Goal: Information Seeking & Learning: Learn about a topic

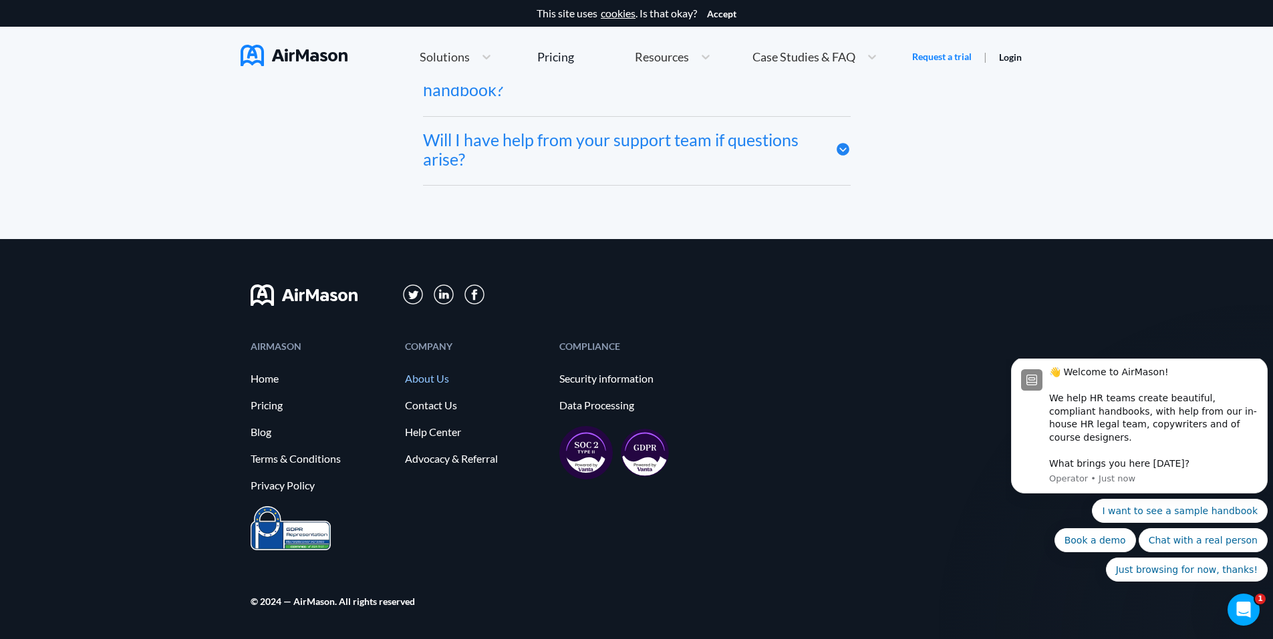
click at [428, 375] on link "About Us" at bounding box center [475, 379] width 141 height 12
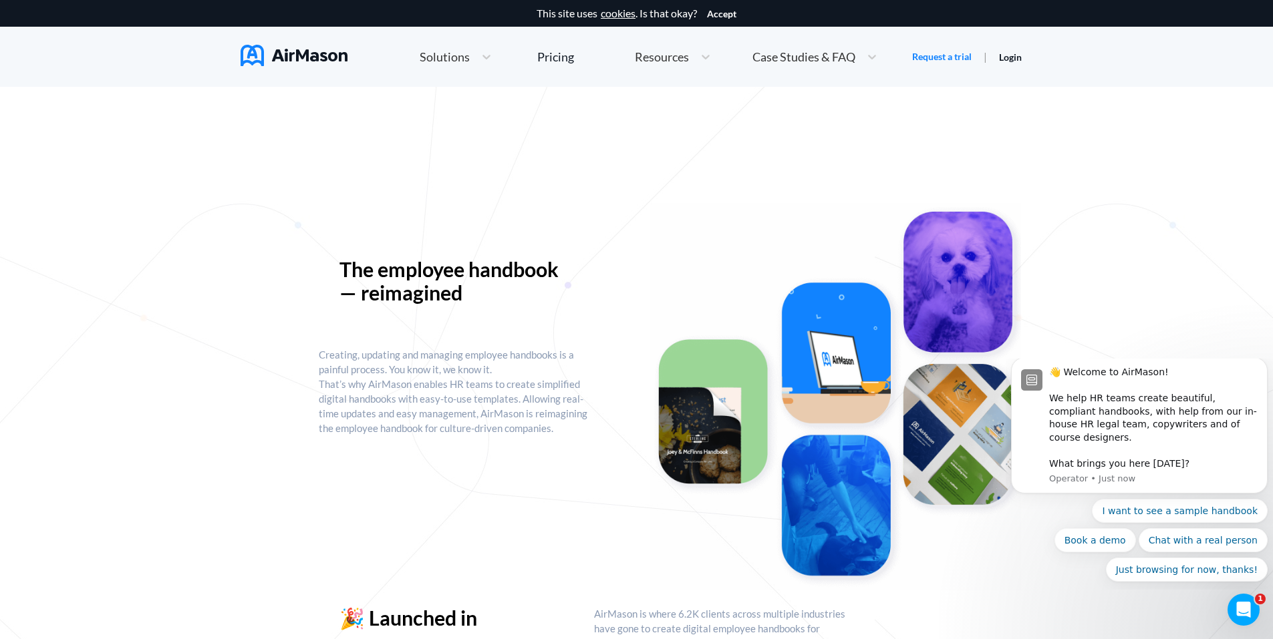
click at [305, 66] on img at bounding box center [293, 55] width 107 height 21
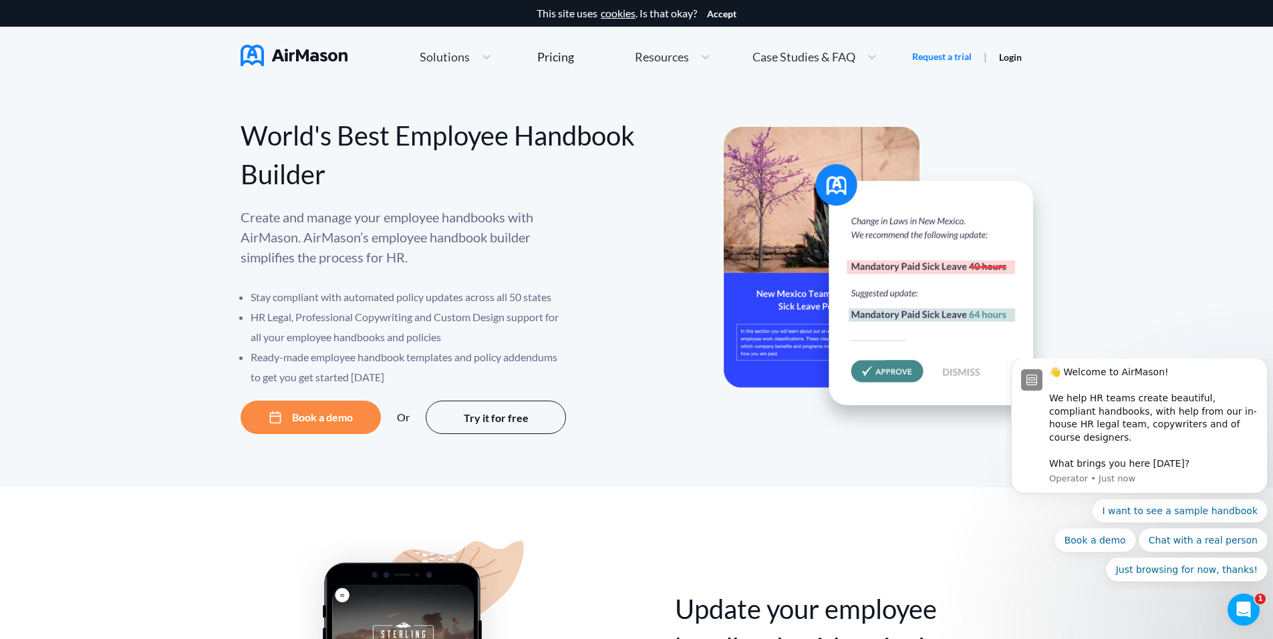
click at [452, 69] on div "Solutions" at bounding box center [456, 57] width 86 height 29
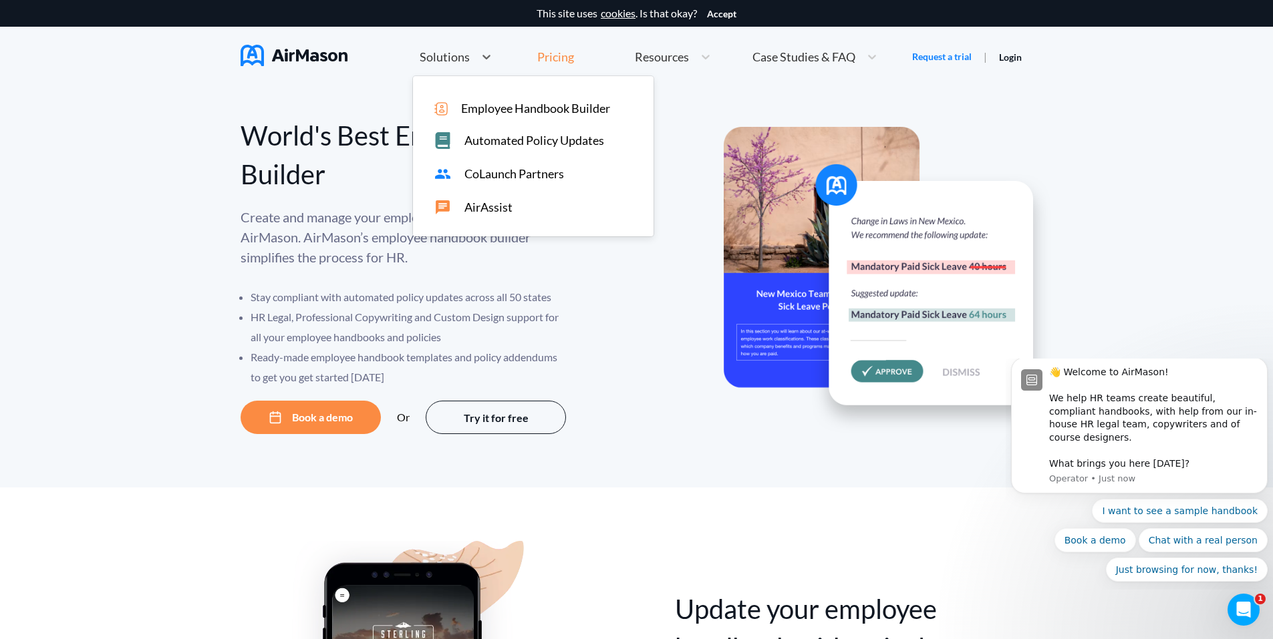
click at [547, 55] on div "Pricing" at bounding box center [555, 57] width 37 height 12
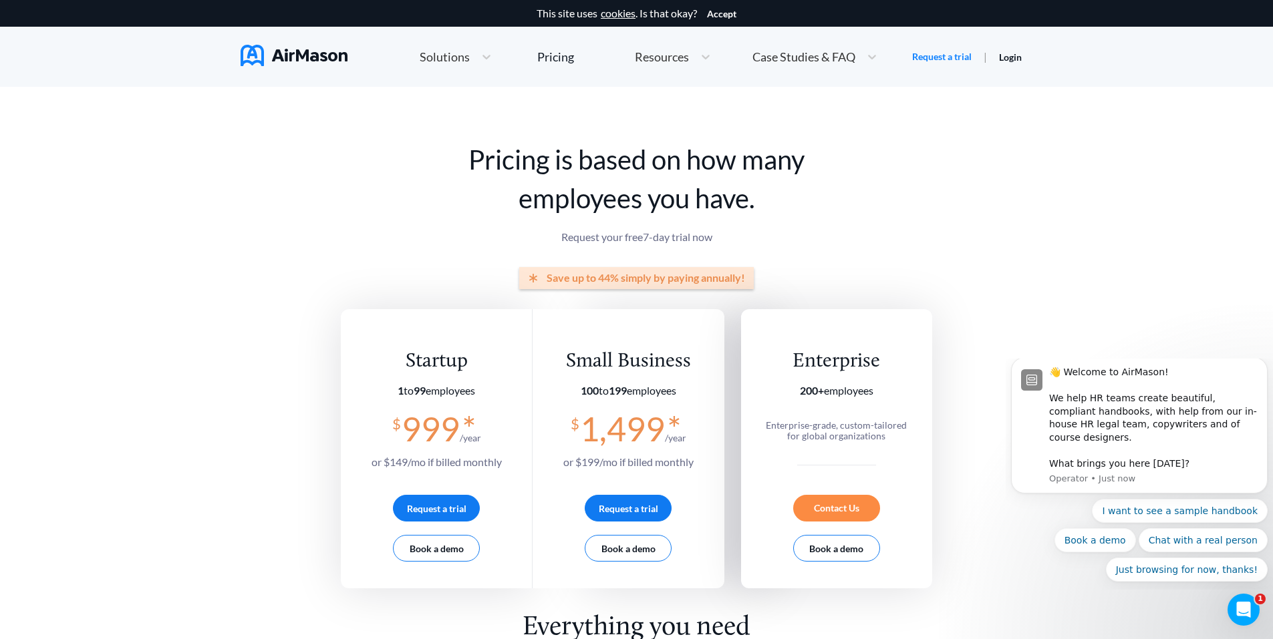
click at [434, 67] on div "Solutions" at bounding box center [456, 57] width 86 height 29
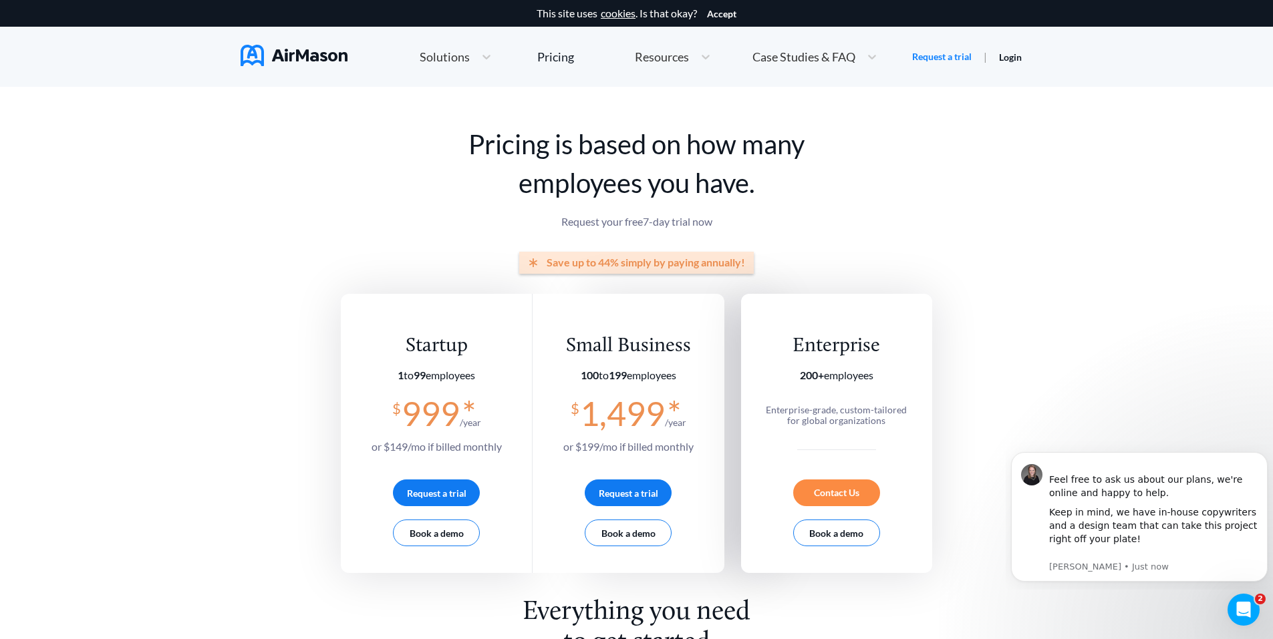
scroll to position [67, 0]
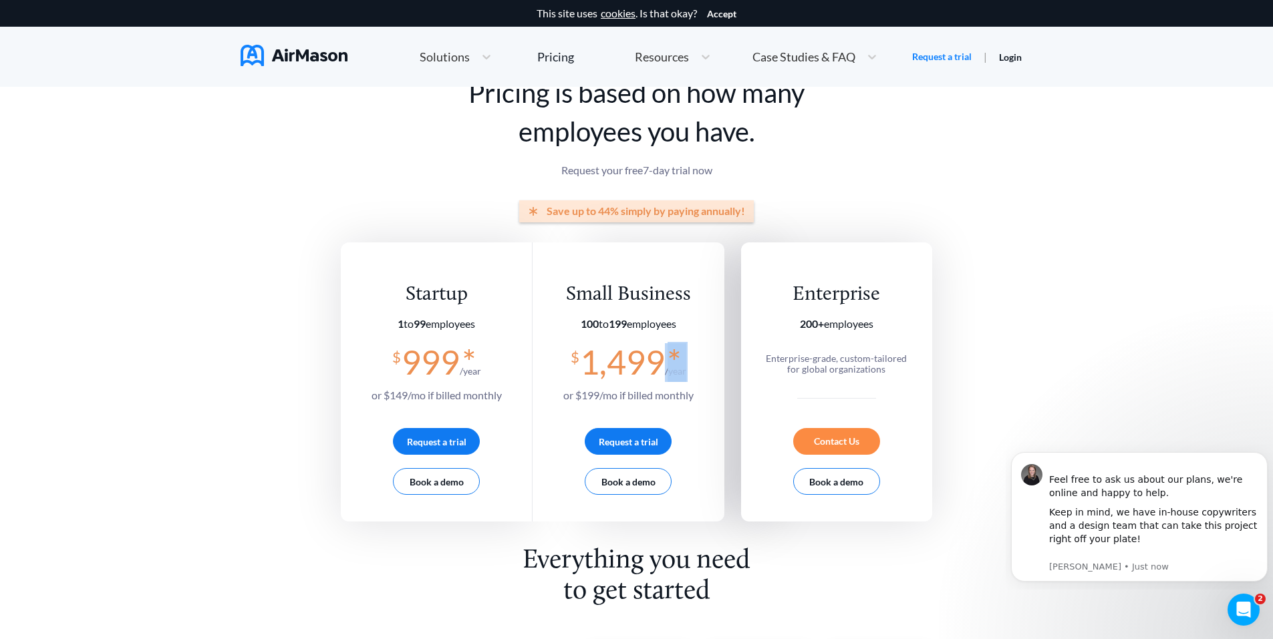
drag, startPoint x: 691, startPoint y: 378, endPoint x: 661, endPoint y: 379, distance: 30.1
click at [661, 379] on div "Small Business 100 to 199 employees $ 1,499 * /year or $ 199 /mo if billed mont…" at bounding box center [627, 382] width 191 height 279
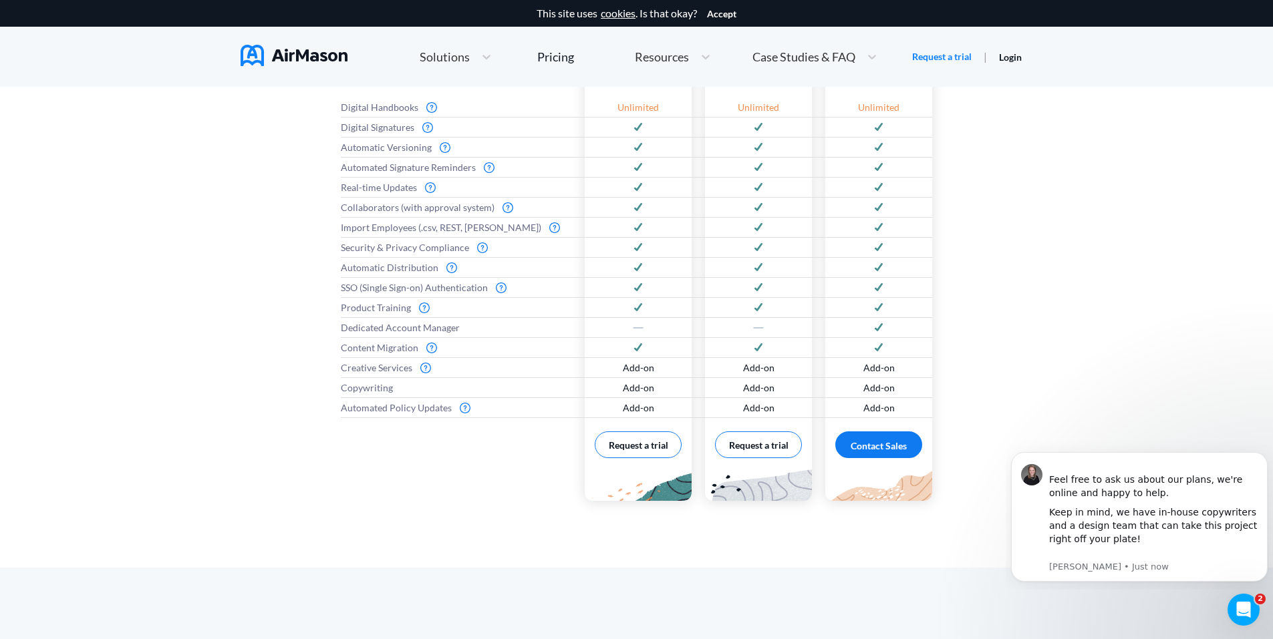
scroll to position [601, 0]
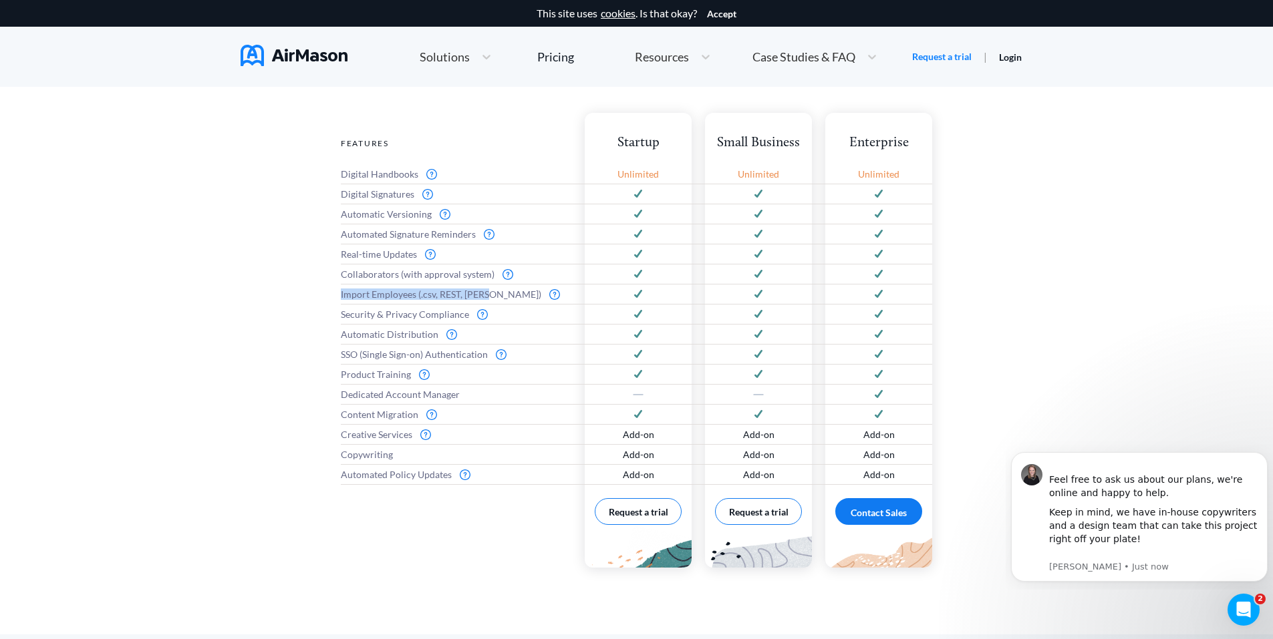
drag, startPoint x: 329, startPoint y: 297, endPoint x: 492, endPoint y: 296, distance: 163.7
click at [492, 296] on div "Everything you need to get started Features Digital Handbooks Digital Signature…" at bounding box center [636, 322] width 1273 height 623
drag, startPoint x: 492, startPoint y: 296, endPoint x: 556, endPoint y: 327, distance: 70.8
click at [558, 319] on div "Security & Privacy Compliance" at bounding box center [456, 315] width 230 height 20
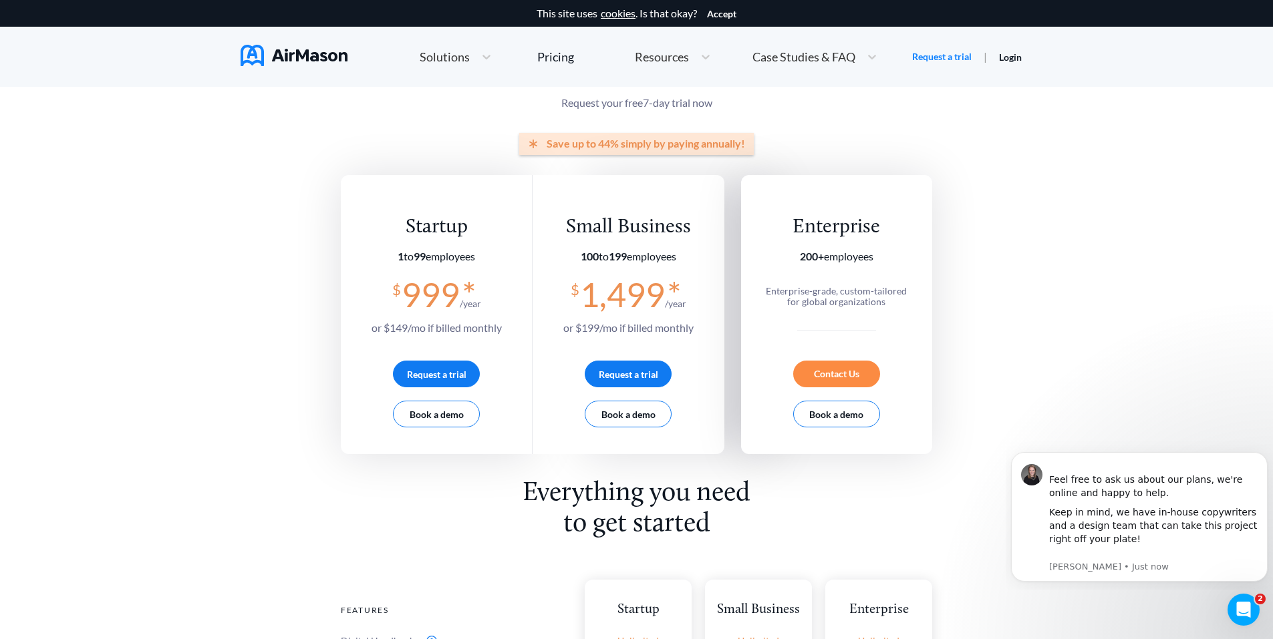
scroll to position [134, 0]
drag, startPoint x: 613, startPoint y: 259, endPoint x: 638, endPoint y: 259, distance: 24.7
click at [638, 259] on section "100 to 199 employees" at bounding box center [628, 257] width 130 height 12
drag, startPoint x: 638, startPoint y: 259, endPoint x: 609, endPoint y: 261, distance: 28.8
click at [609, 261] on b "199" at bounding box center [618, 257] width 18 height 13
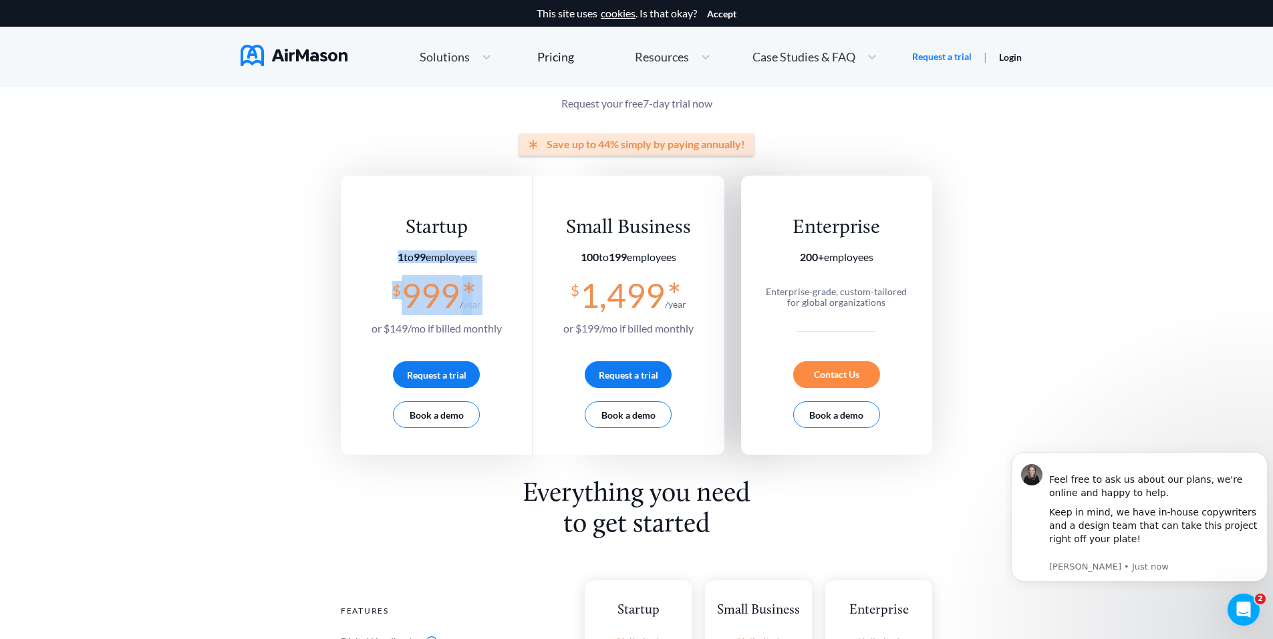
drag, startPoint x: 469, startPoint y: 265, endPoint x: 377, endPoint y: 249, distance: 93.5
click at [377, 249] on div "Startup 1 to 99 employees $ 999 * /year or $ 149 /mo if billed monthly Request …" at bounding box center [436, 276] width 130 height 121
click at [919, 295] on div "Enterprise 200+ employees Enterprise-grade, custom-tailored for global organiza…" at bounding box center [836, 315] width 191 height 279
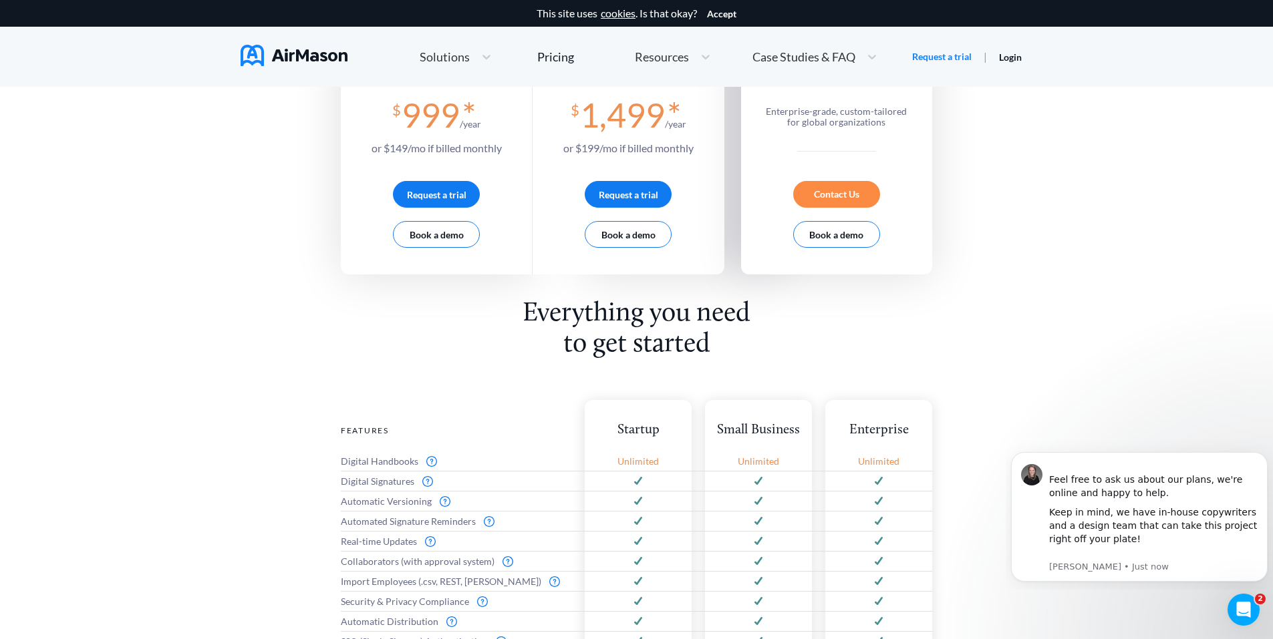
scroll to position [200, 0]
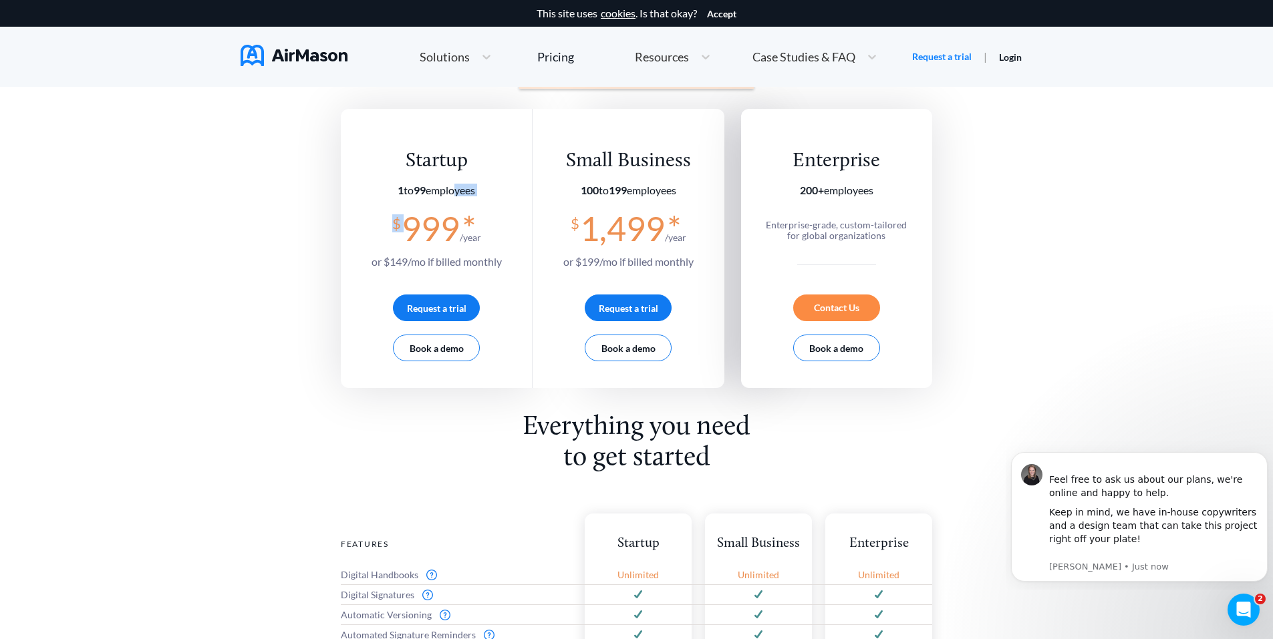
drag, startPoint x: 381, startPoint y: 198, endPoint x: 454, endPoint y: 192, distance: 73.1
click at [454, 192] on div "Startup 1 to 99 employees $ 999 * /year or $ 149 /mo if billed monthly Request …" at bounding box center [436, 209] width 130 height 121
click at [454, 192] on section "1 to 99 employees" at bounding box center [436, 190] width 130 height 12
drag, startPoint x: 426, startPoint y: 189, endPoint x: 407, endPoint y: 190, distance: 19.4
click at [407, 190] on span "1 to 99" at bounding box center [411, 190] width 28 height 13
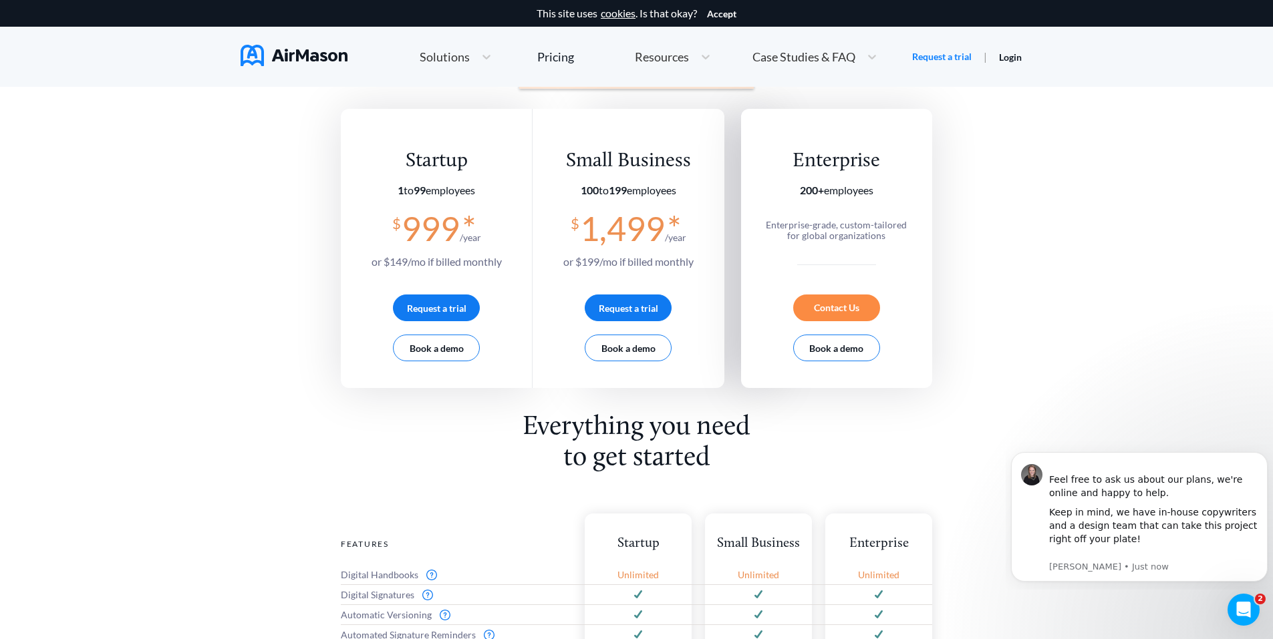
click at [627, 195] on b "199" at bounding box center [618, 190] width 18 height 13
drag, startPoint x: 607, startPoint y: 194, endPoint x: 633, endPoint y: 198, distance: 25.6
click at [632, 197] on div "Small Business 100 to 199 employees $ 1,499 * /year or $ 199 /mo if billed mont…" at bounding box center [628, 209] width 130 height 121
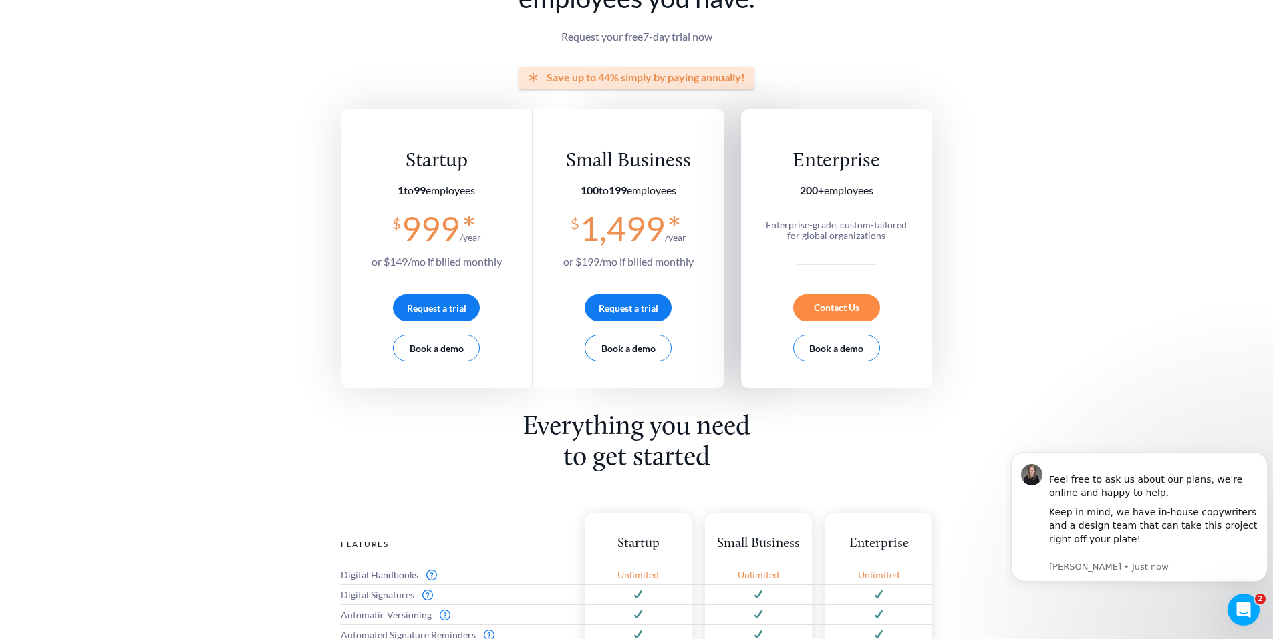
scroll to position [0, 0]
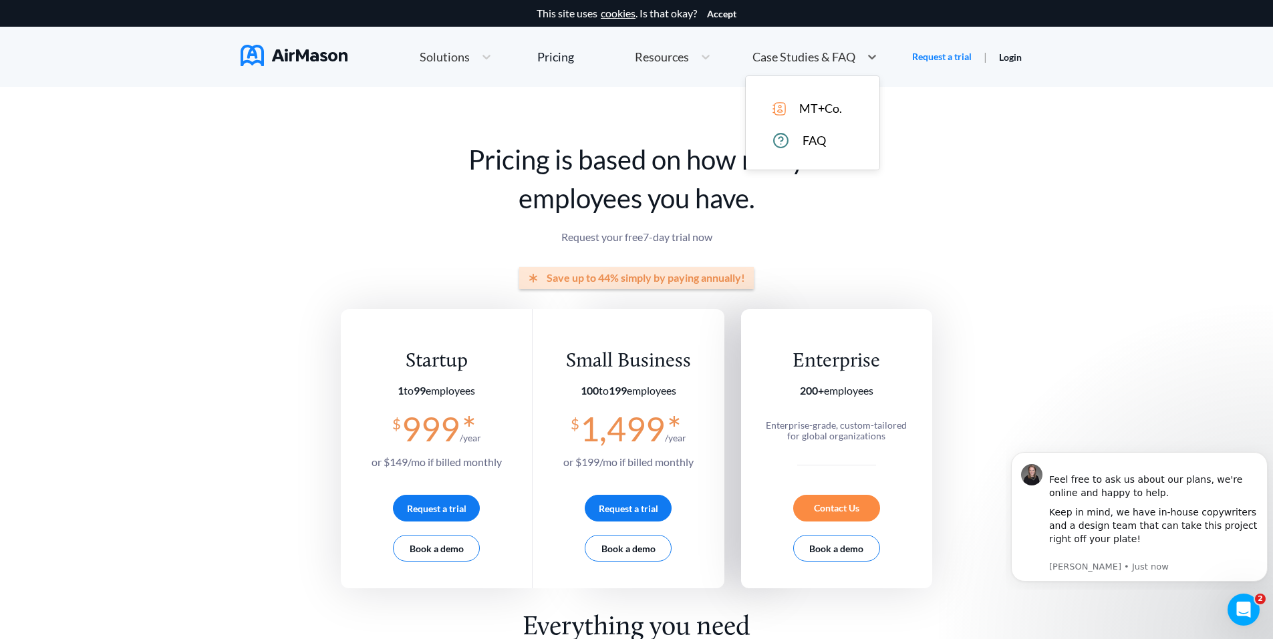
click at [853, 67] on div "Case Studies & FAQ" at bounding box center [815, 57] width 138 height 29
click at [812, 148] on div "FAQ" at bounding box center [821, 140] width 99 height 17
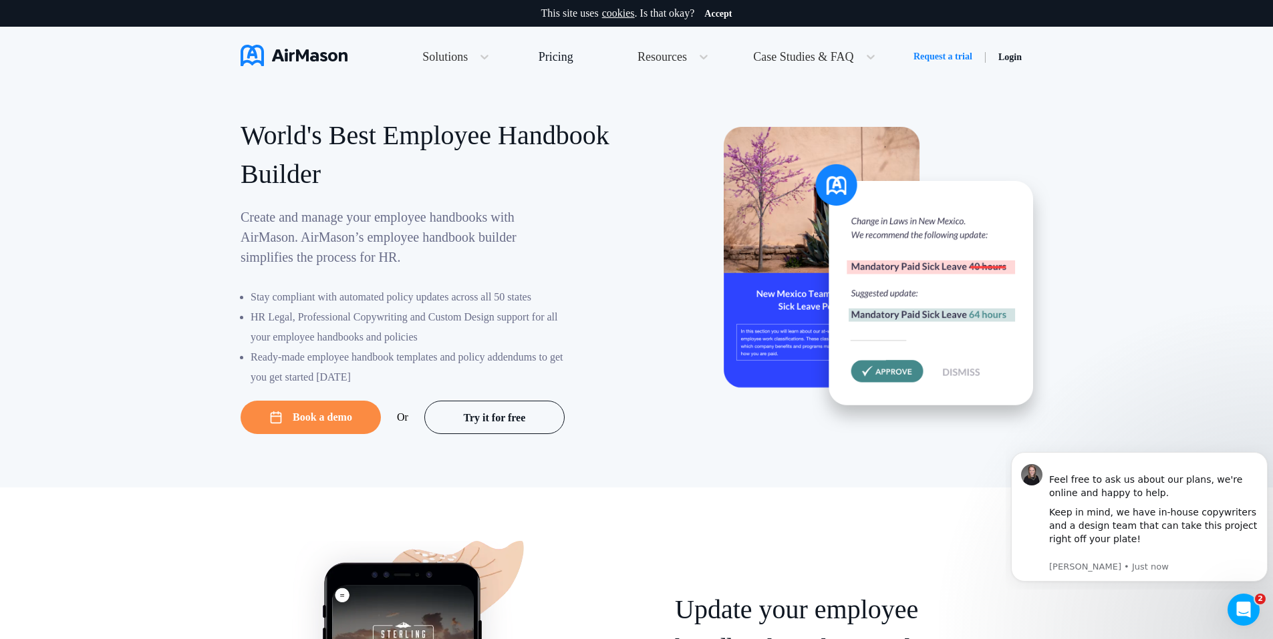
scroll to position [6435, 0]
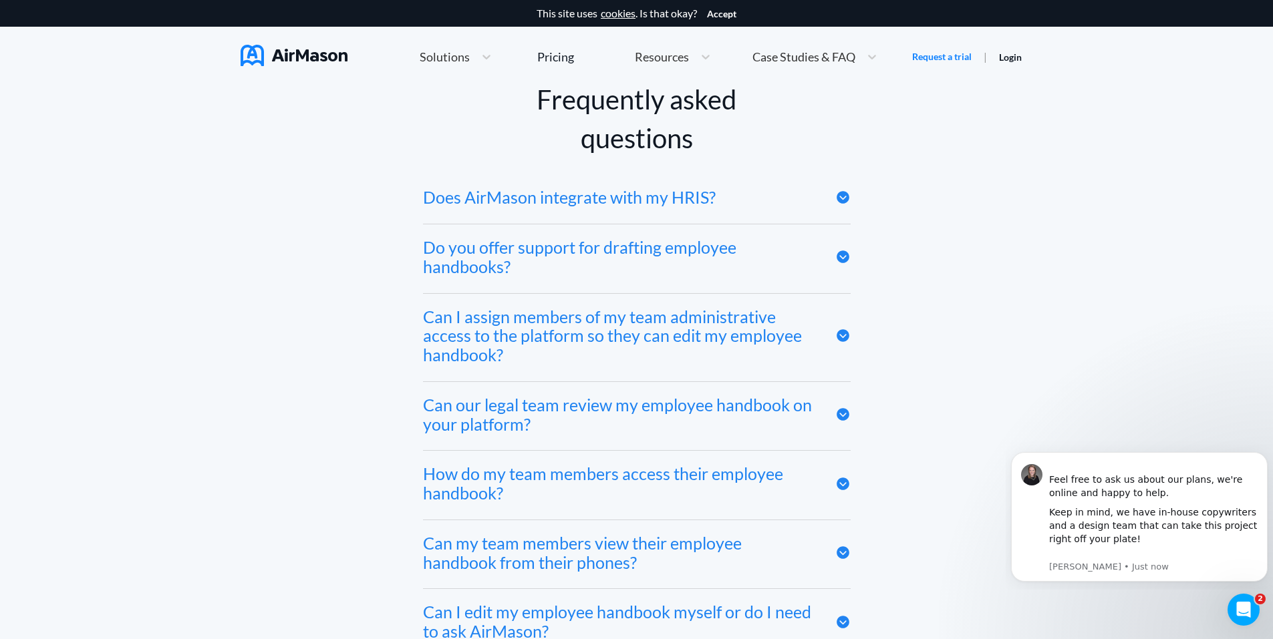
click at [838, 198] on icon at bounding box center [842, 197] width 15 height 15
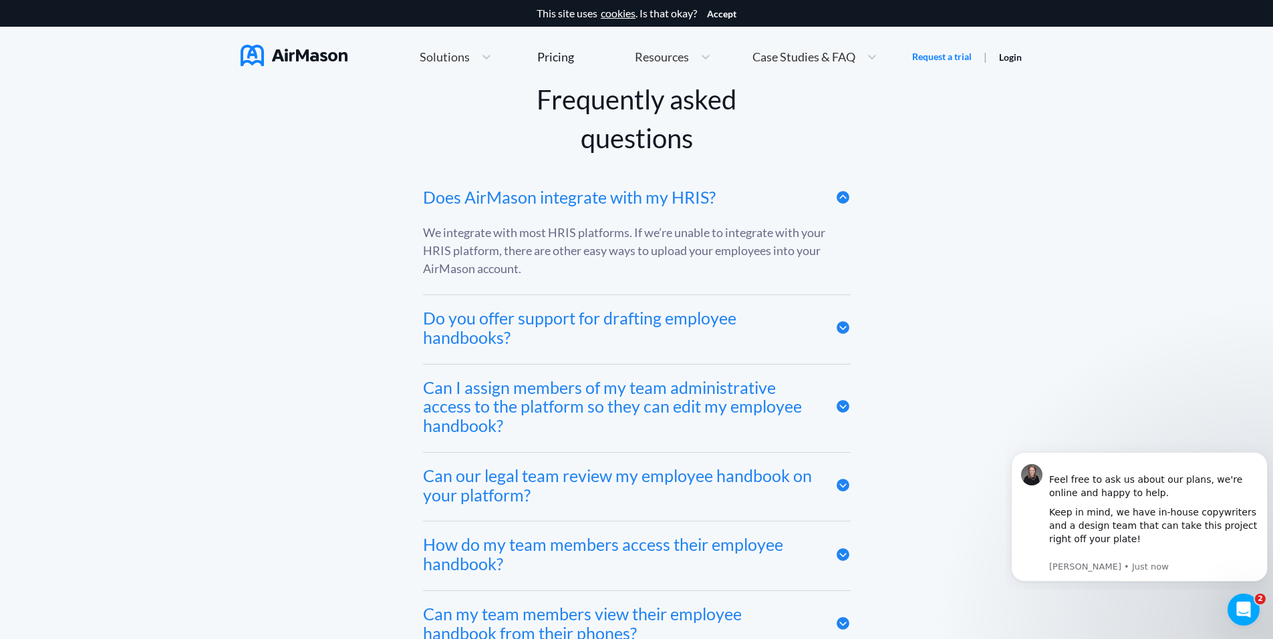
click at [837, 202] on icon at bounding box center [842, 197] width 15 height 15
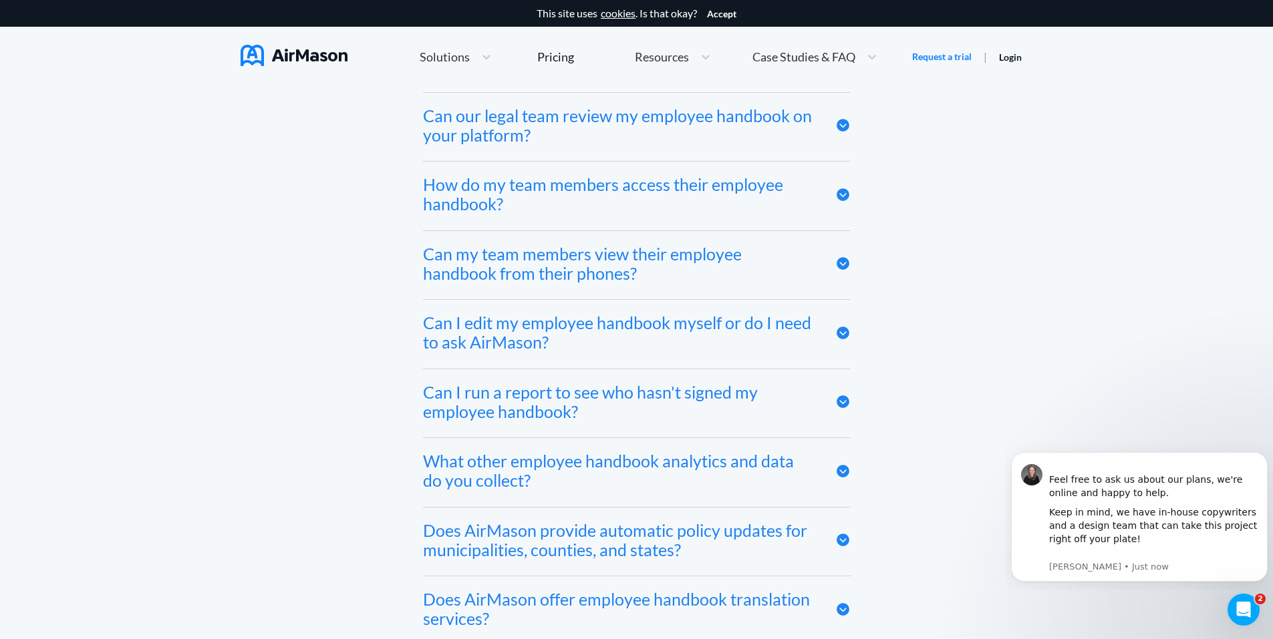
scroll to position [6836, 0]
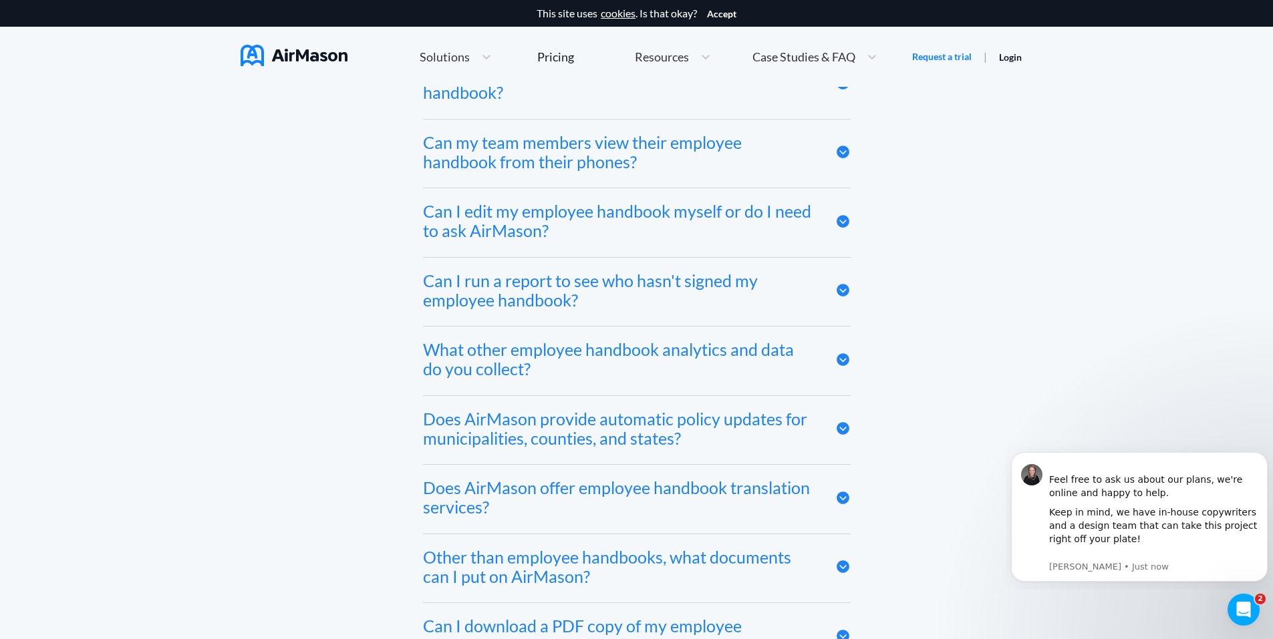
click at [842, 435] on icon at bounding box center [842, 428] width 13 height 13
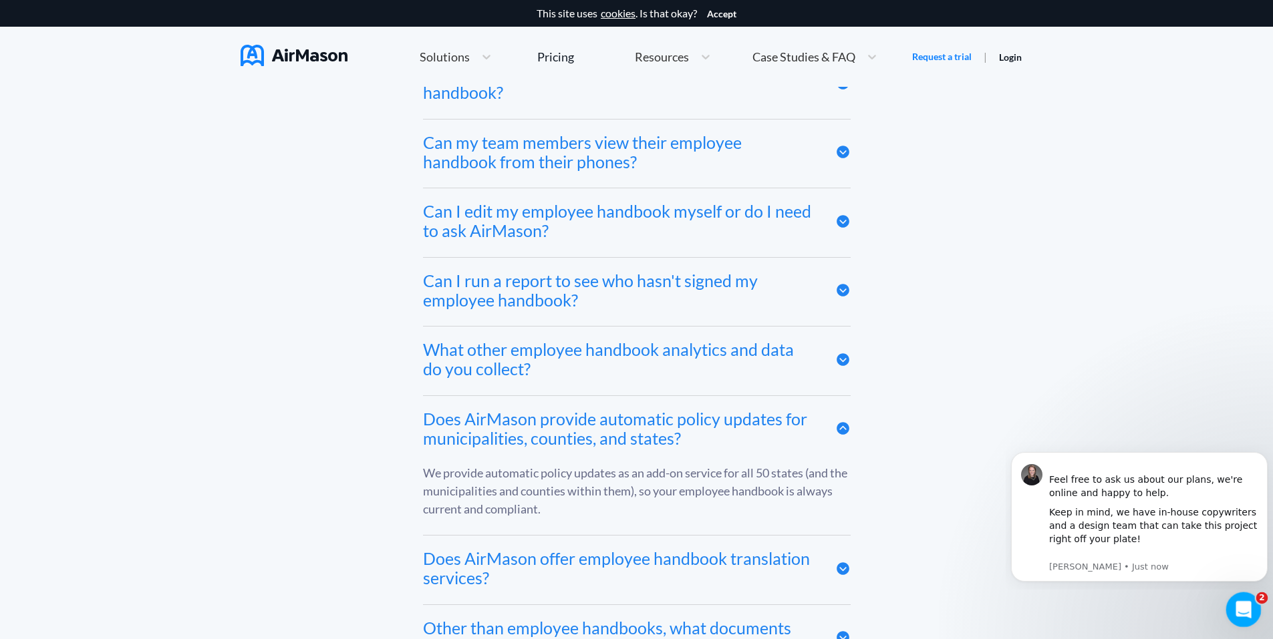
click at [1245, 608] on icon "Open Intercom Messenger" at bounding box center [1242, 608] width 22 height 22
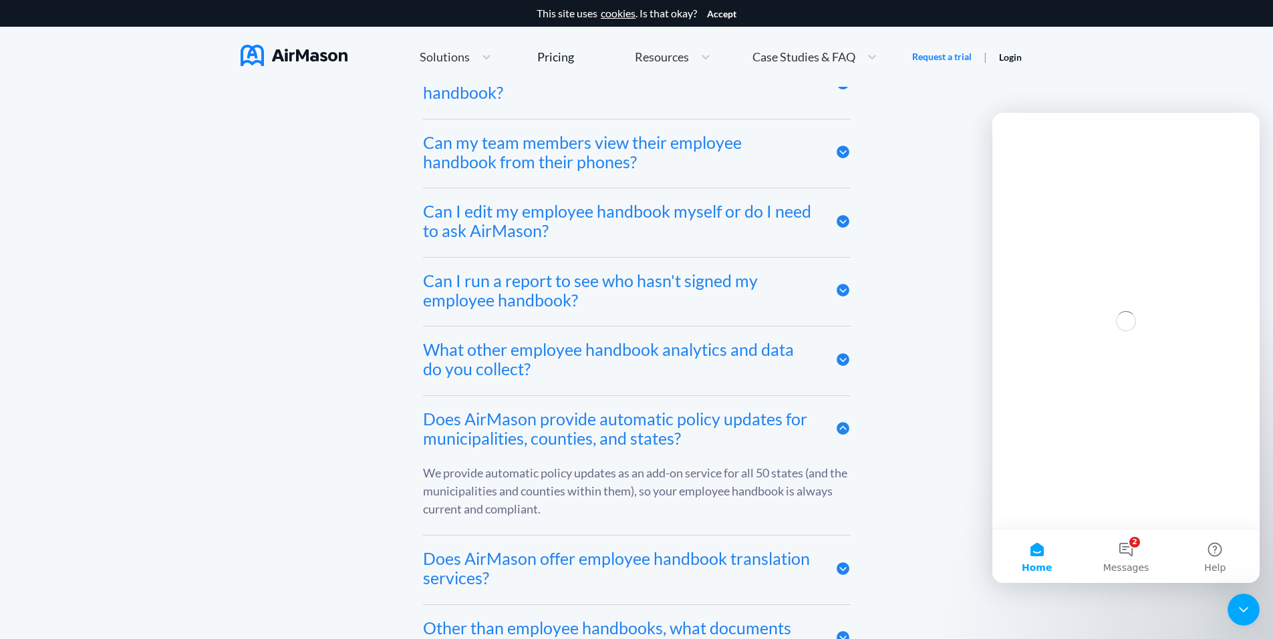
scroll to position [0, 0]
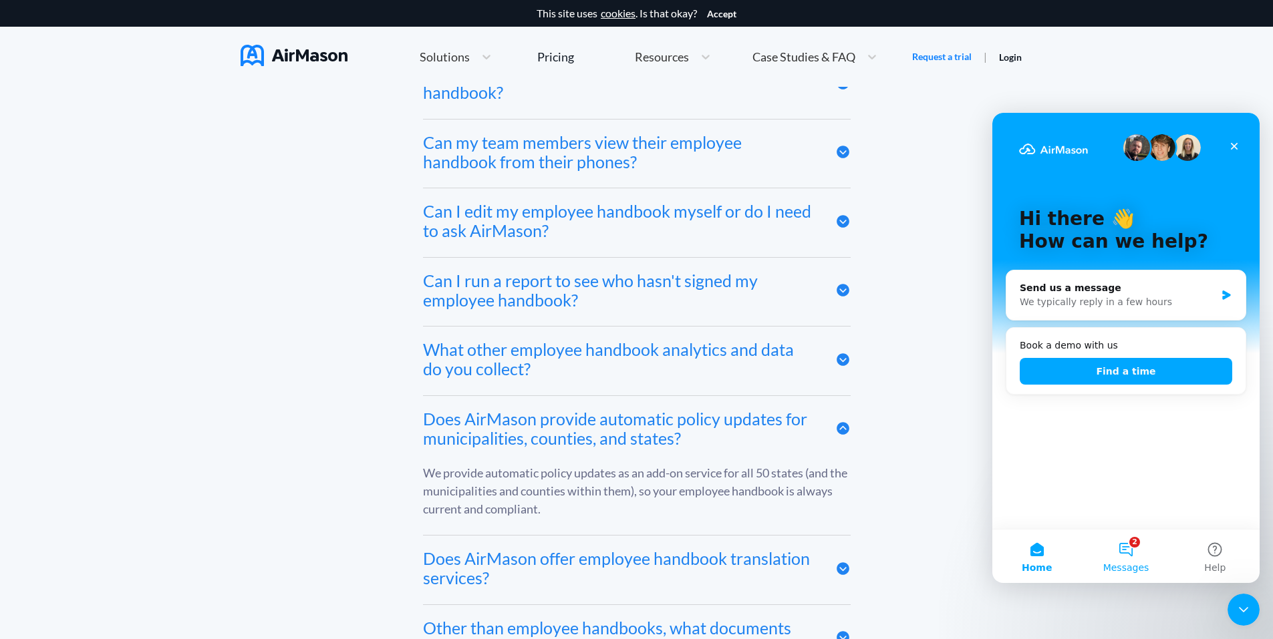
click at [1113, 549] on button "2 Messages" at bounding box center [1125, 556] width 89 height 53
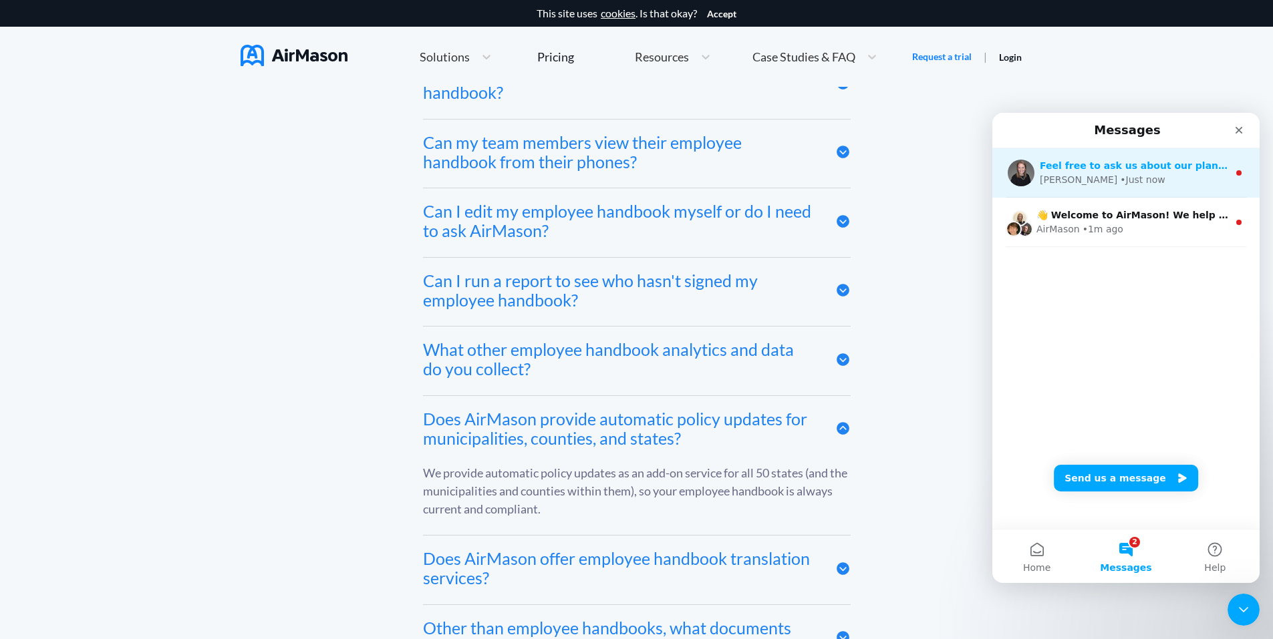
click at [1182, 180] on div "[PERSON_NAME] • Just now" at bounding box center [1133, 180] width 188 height 14
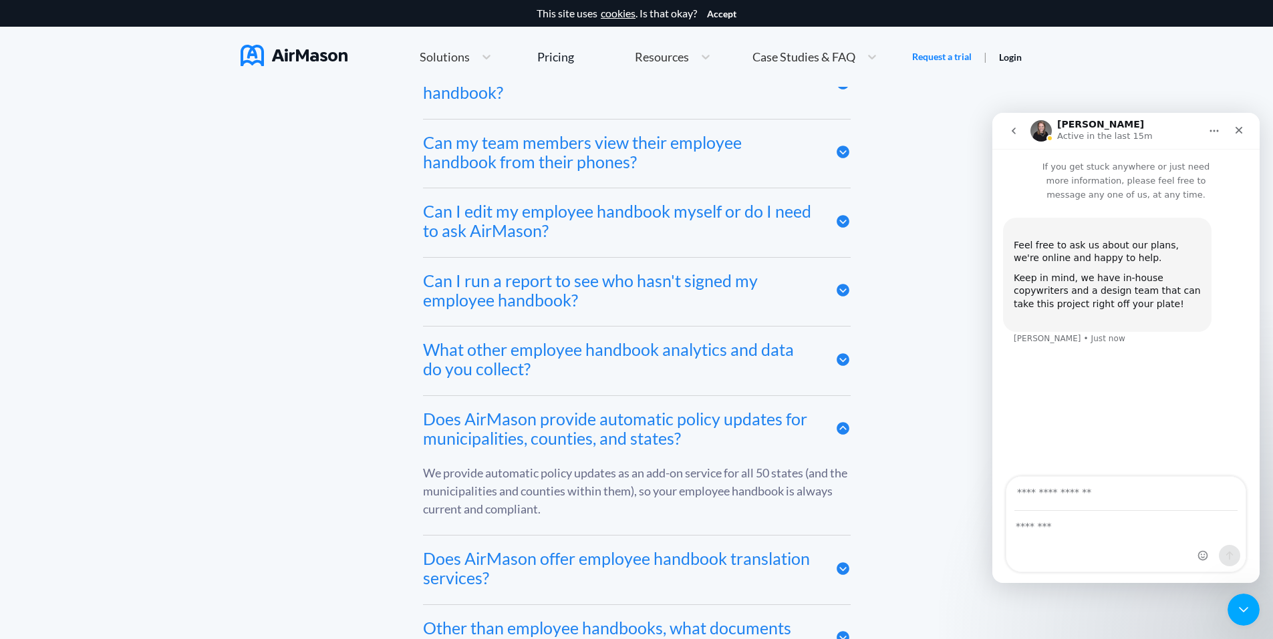
click at [1013, 132] on icon "go back" at bounding box center [1013, 131] width 4 height 7
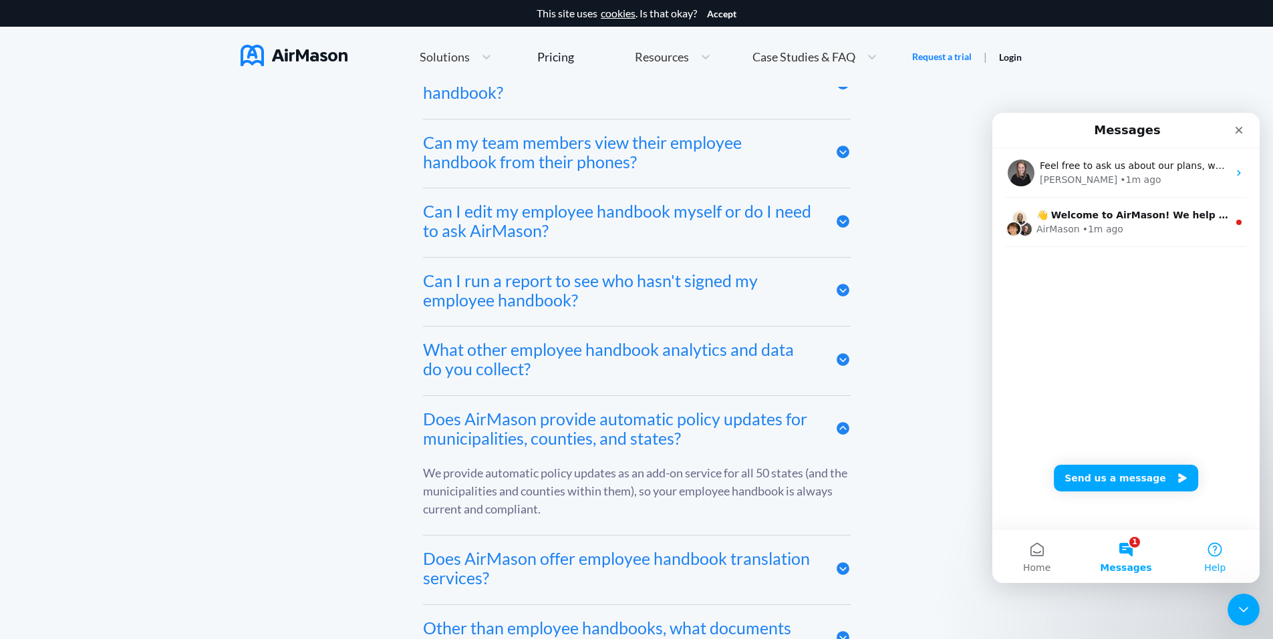
click at [1210, 563] on span "Help" at bounding box center [1214, 567] width 21 height 9
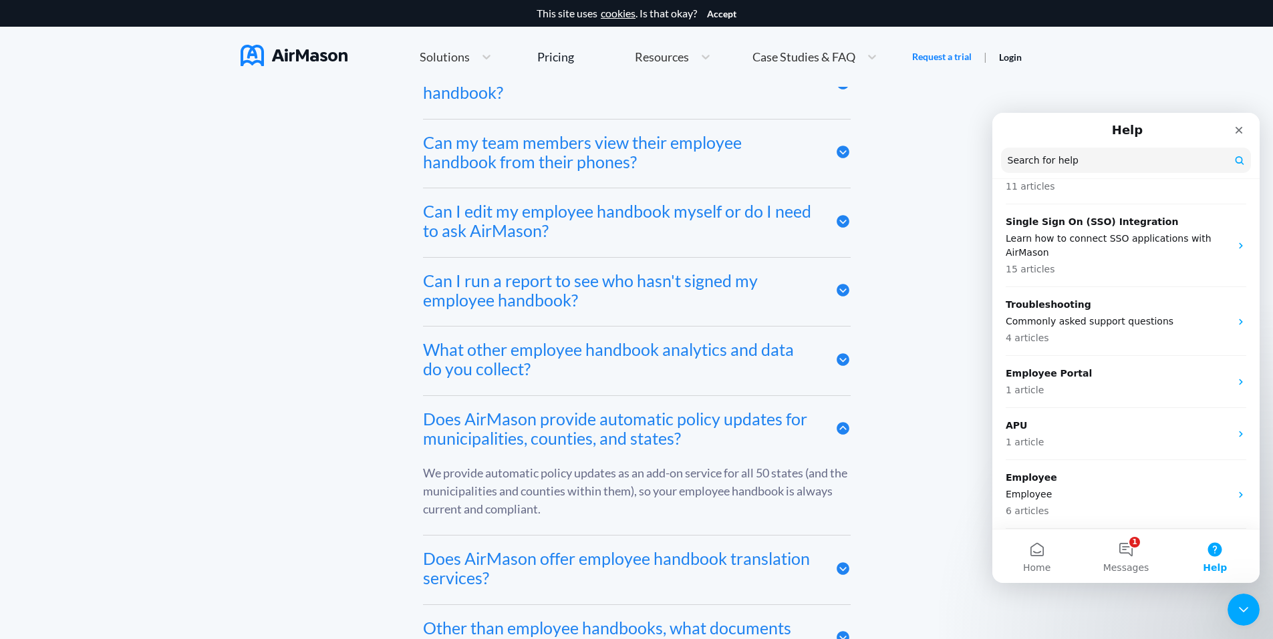
scroll to position [371, 0]
click at [910, 471] on div "Frequently asked questions Does AirMason integrate with my HRIS? We integrate w…" at bounding box center [636, 245] width 792 height 1133
click at [723, 13] on button "Accept" at bounding box center [721, 14] width 29 height 11
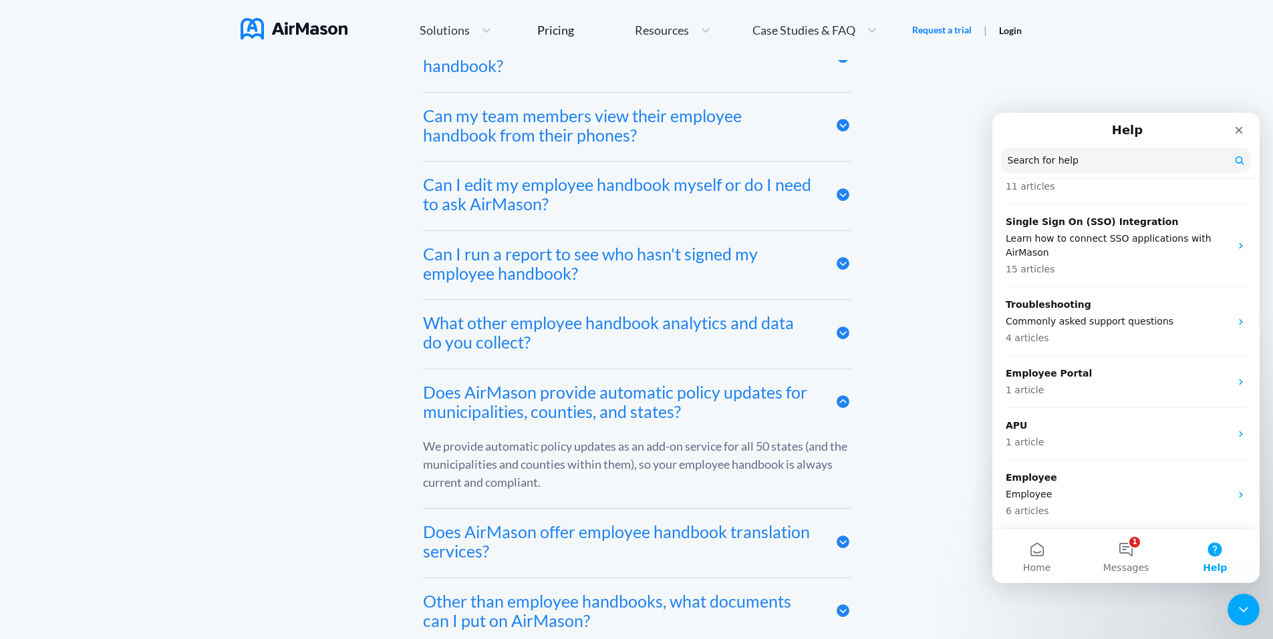
scroll to position [6809, 0]
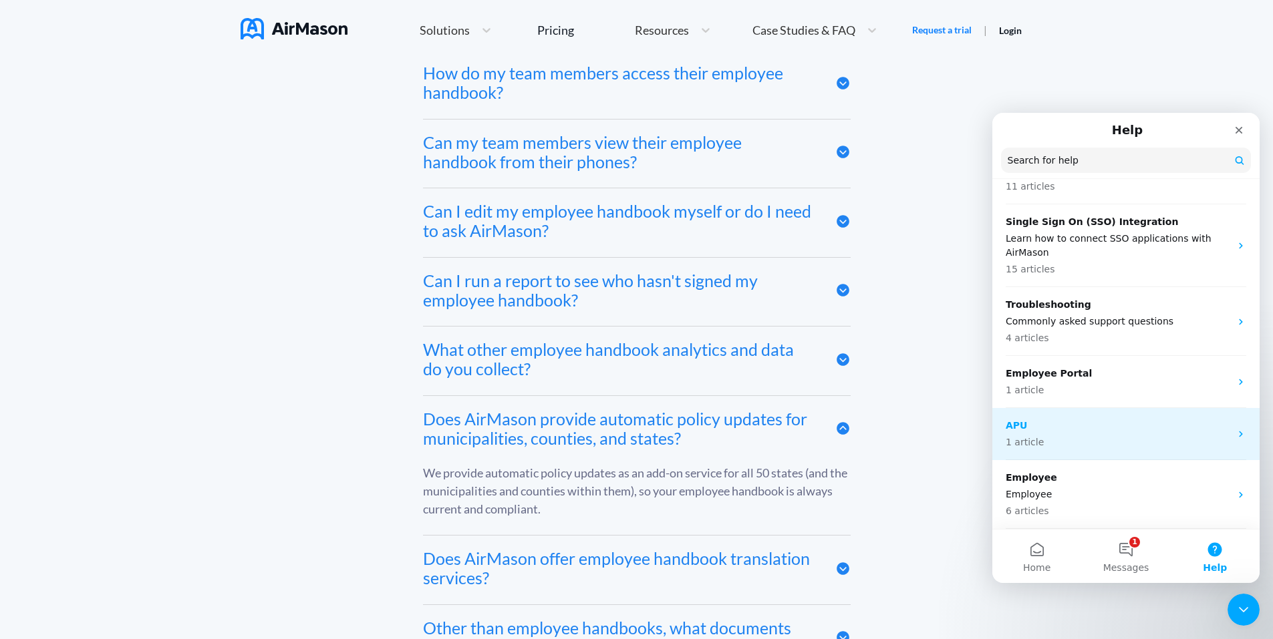
click at [1148, 427] on p "APU" at bounding box center [1117, 426] width 224 height 14
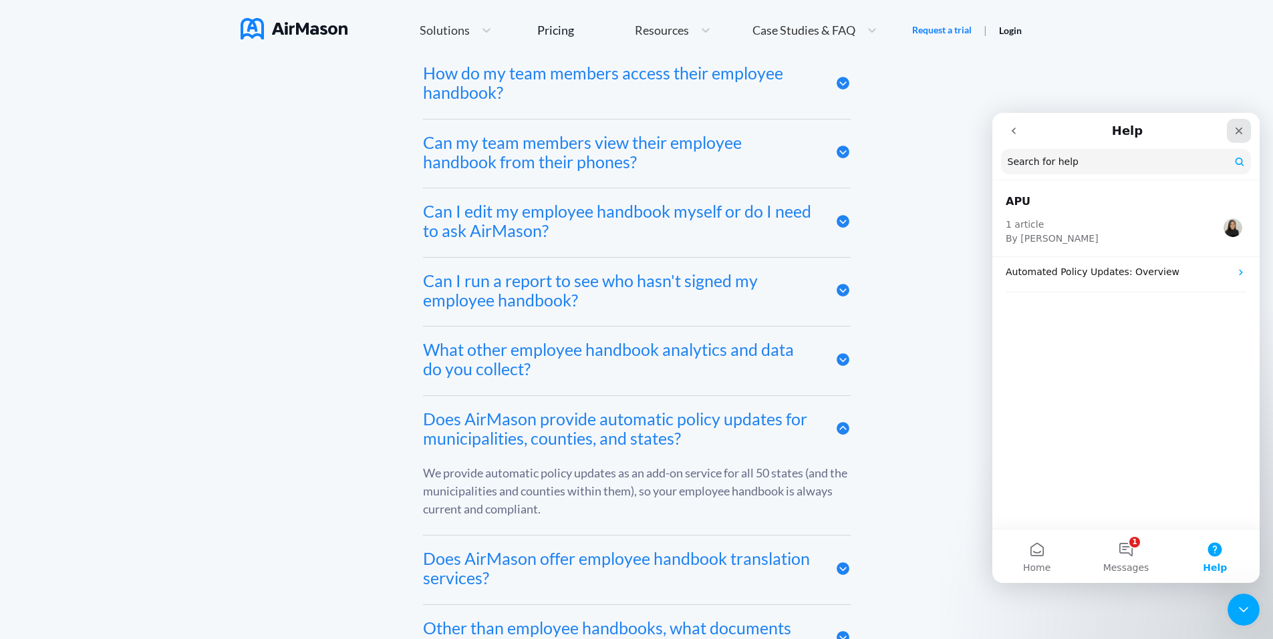
click at [1247, 135] on div "Close" at bounding box center [1239, 131] width 24 height 24
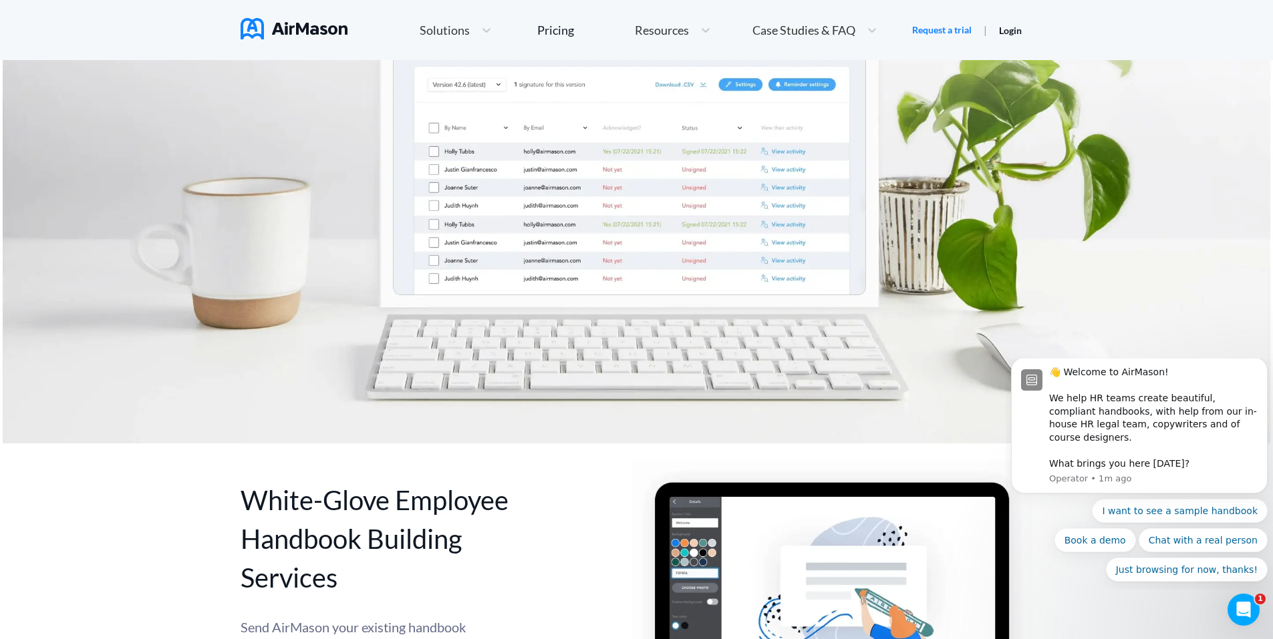
scroll to position [5473, 0]
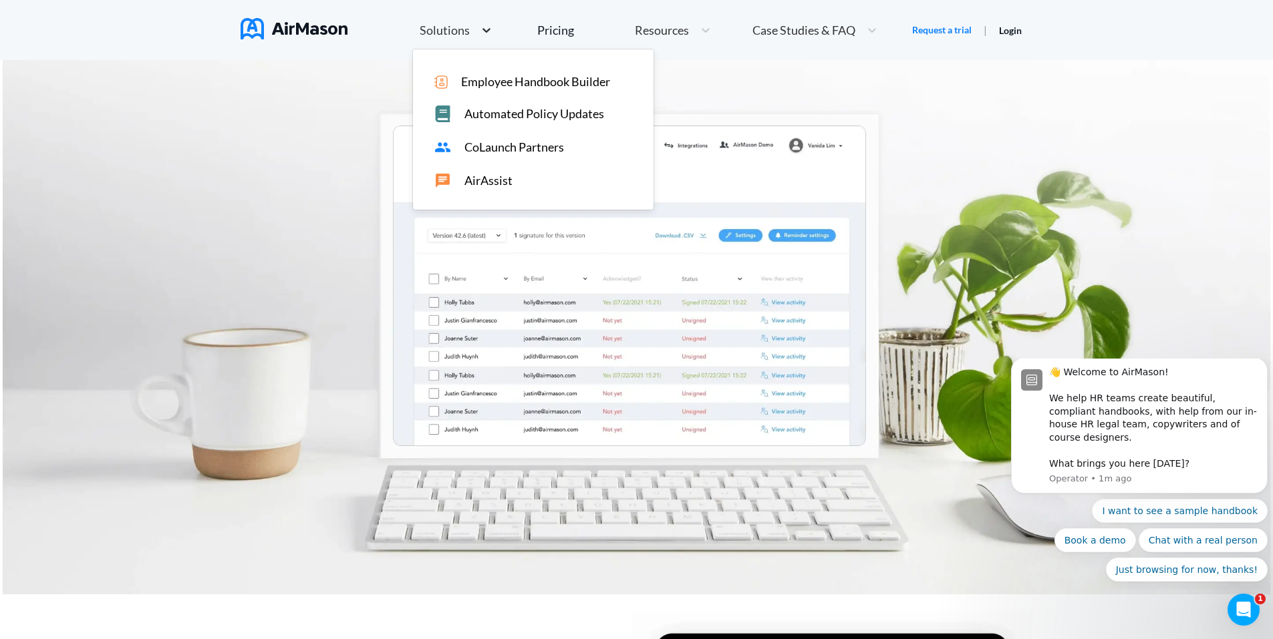
click at [488, 35] on icon at bounding box center [486, 29] width 13 height 13
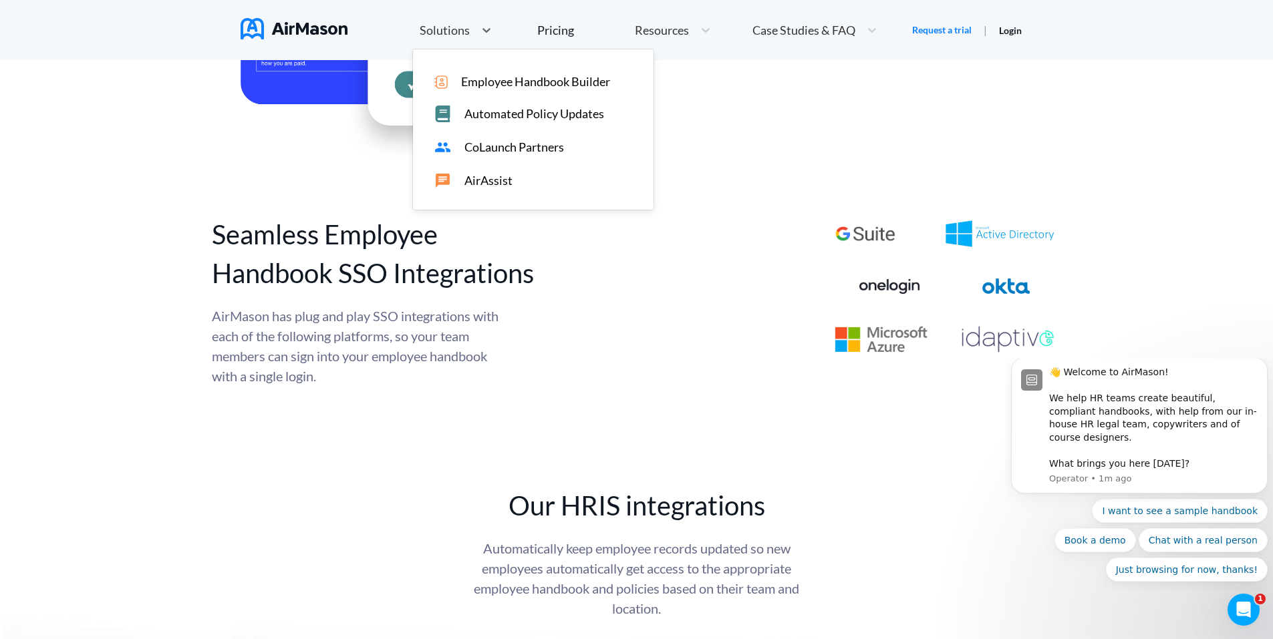
click at [489, 174] on span "AirAssist" at bounding box center [488, 181] width 48 height 14
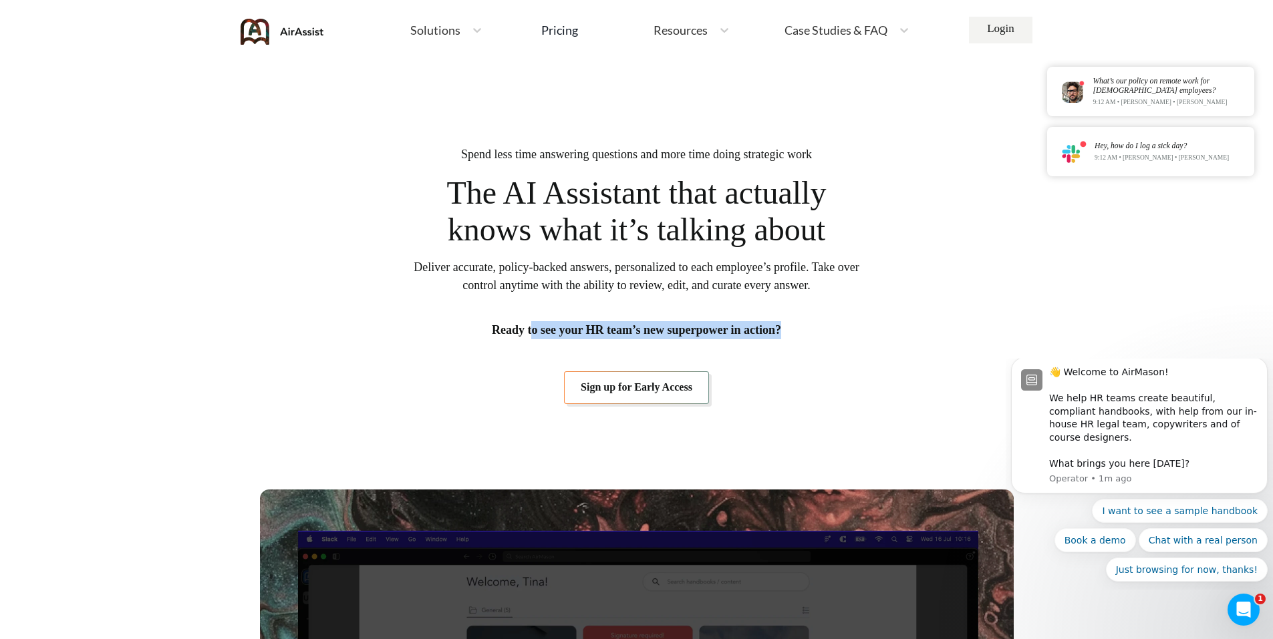
drag, startPoint x: 533, startPoint y: 335, endPoint x: 796, endPoint y: 321, distance: 263.6
click at [796, 321] on section "Spend less time answering questions and more time doing strategic work The AI A…" at bounding box center [637, 600] width 754 height 1005
drag, startPoint x: 796, startPoint y: 321, endPoint x: 1031, endPoint y: 348, distance: 236.1
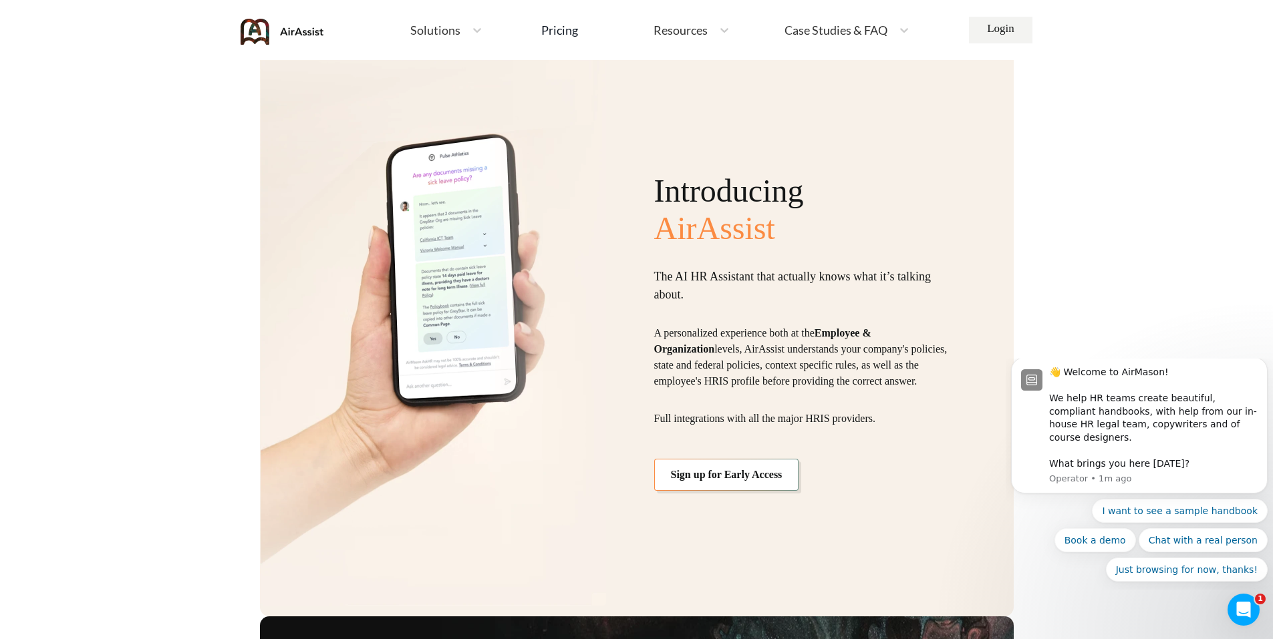
scroll to position [1136, 0]
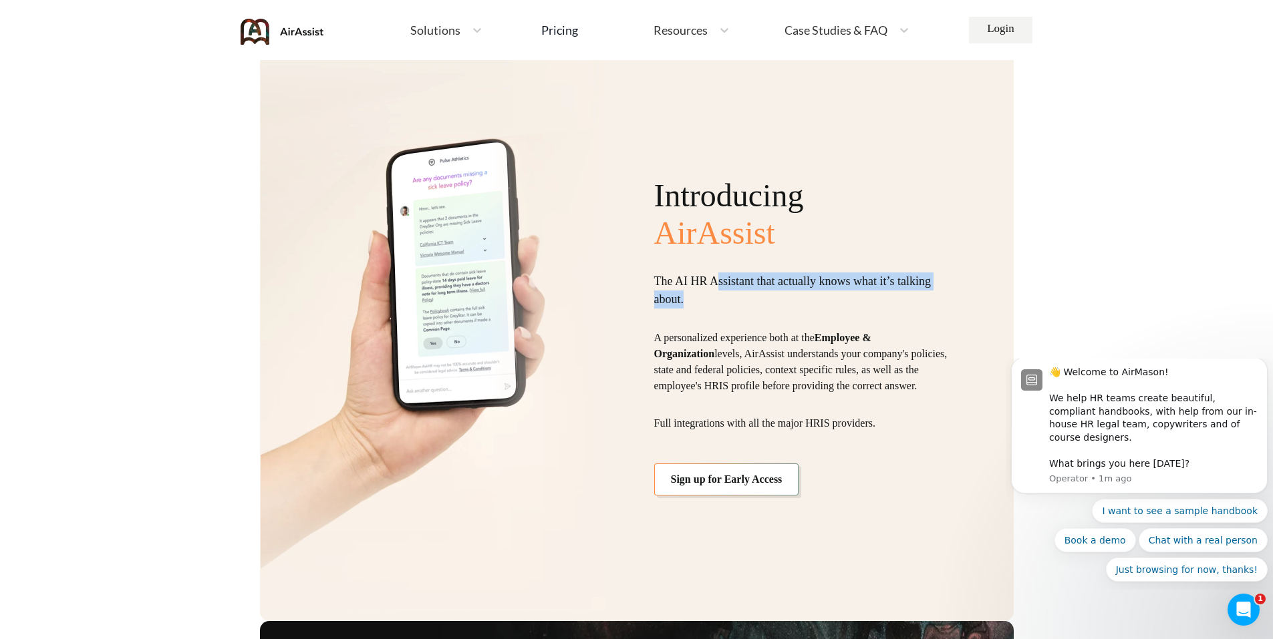
drag, startPoint x: 718, startPoint y: 286, endPoint x: 802, endPoint y: 293, distance: 83.8
click at [802, 293] on p "The AI HR Assistant that actually knows what it’s talking about." at bounding box center [804, 291] width 301 height 36
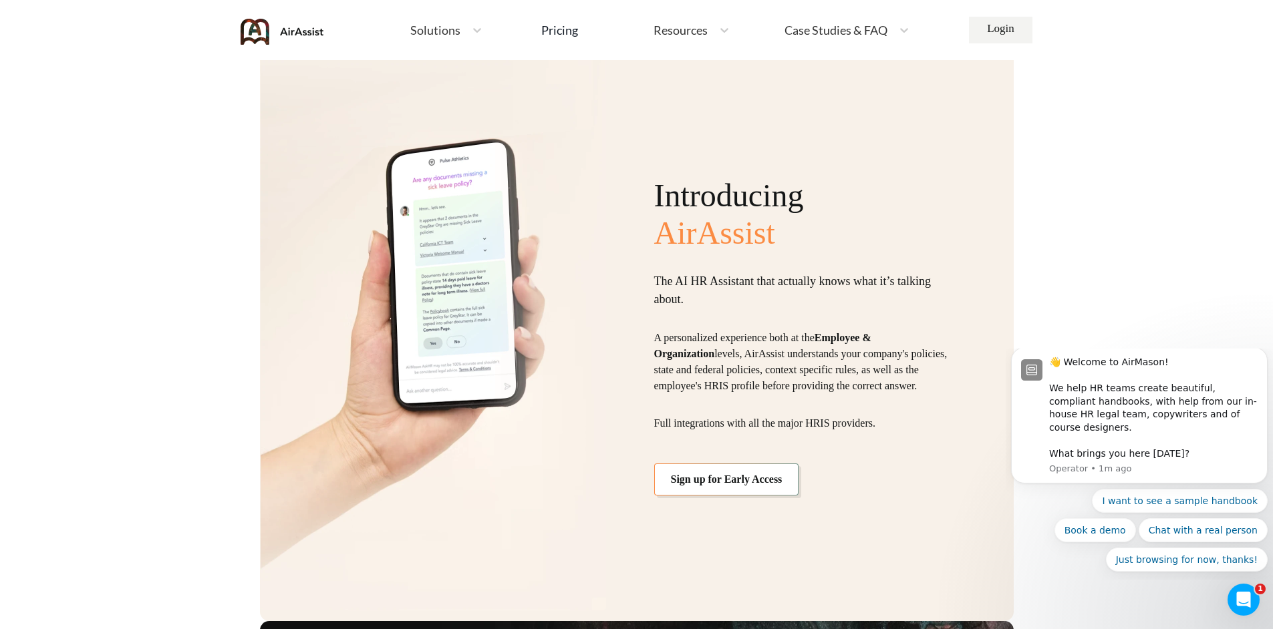
drag, startPoint x: 802, startPoint y: 293, endPoint x: 804, endPoint y: 338, distance: 45.5
click at [804, 338] on p "A personalized experience both at the Employee & Organization levels, AirAssist…" at bounding box center [804, 362] width 301 height 64
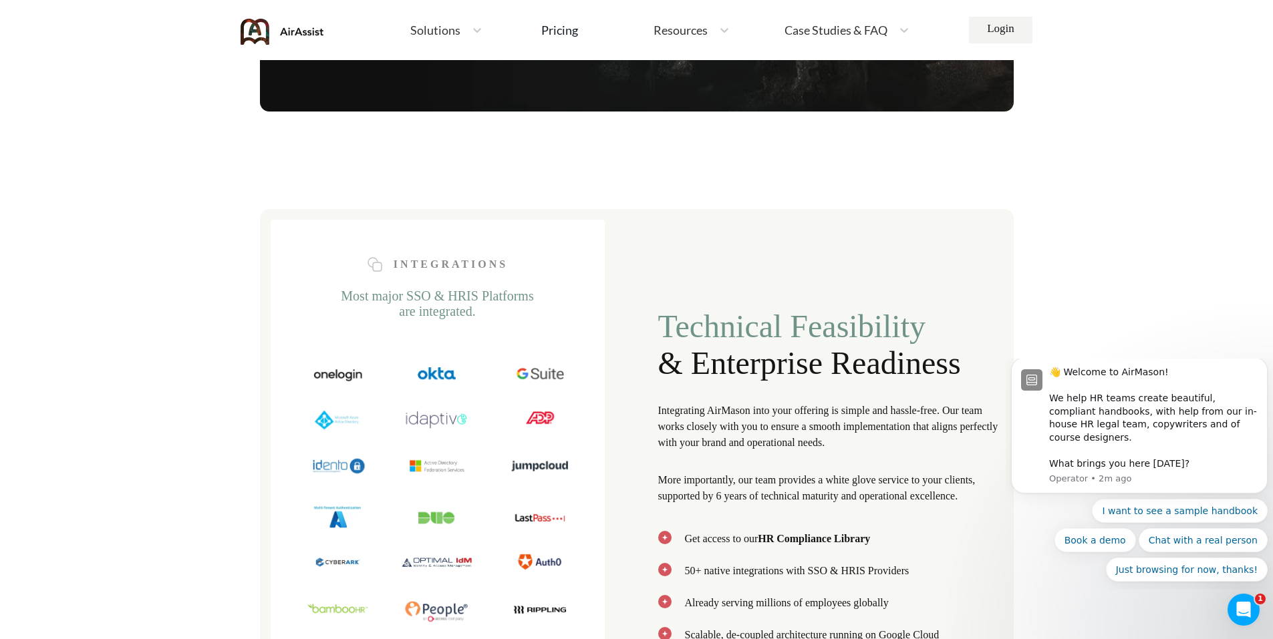
scroll to position [2138, 0]
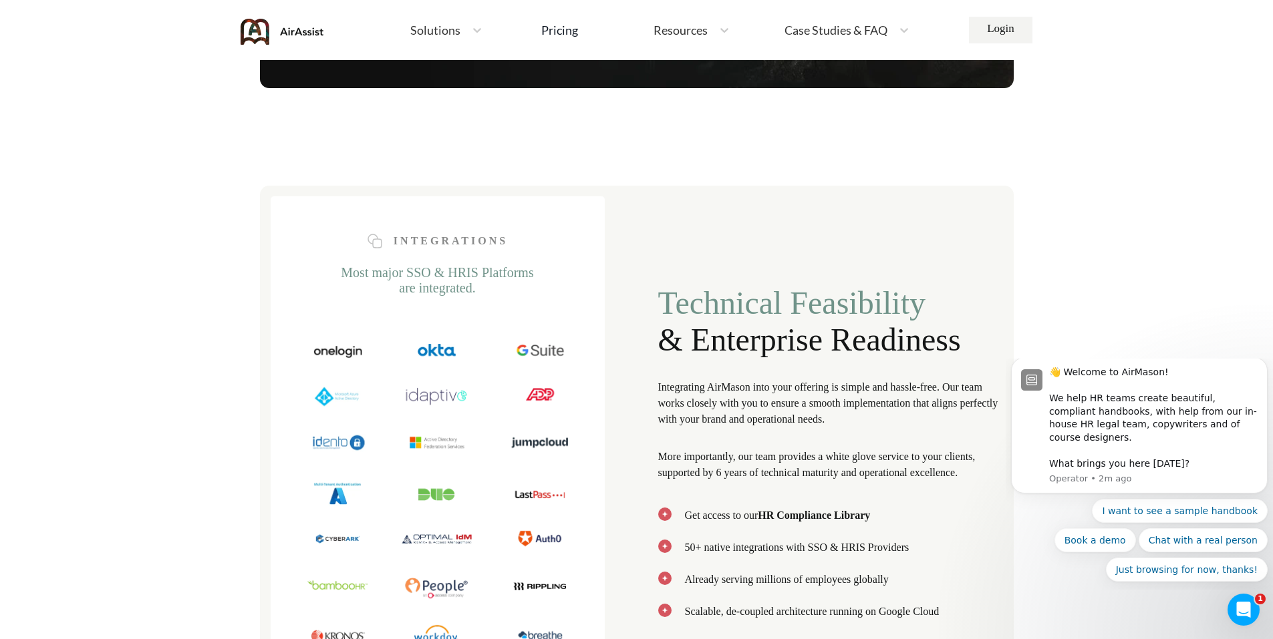
drag, startPoint x: 536, startPoint y: 349, endPoint x: 505, endPoint y: 346, distance: 31.5
click at [505, 346] on img at bounding box center [437, 540] width 261 height 392
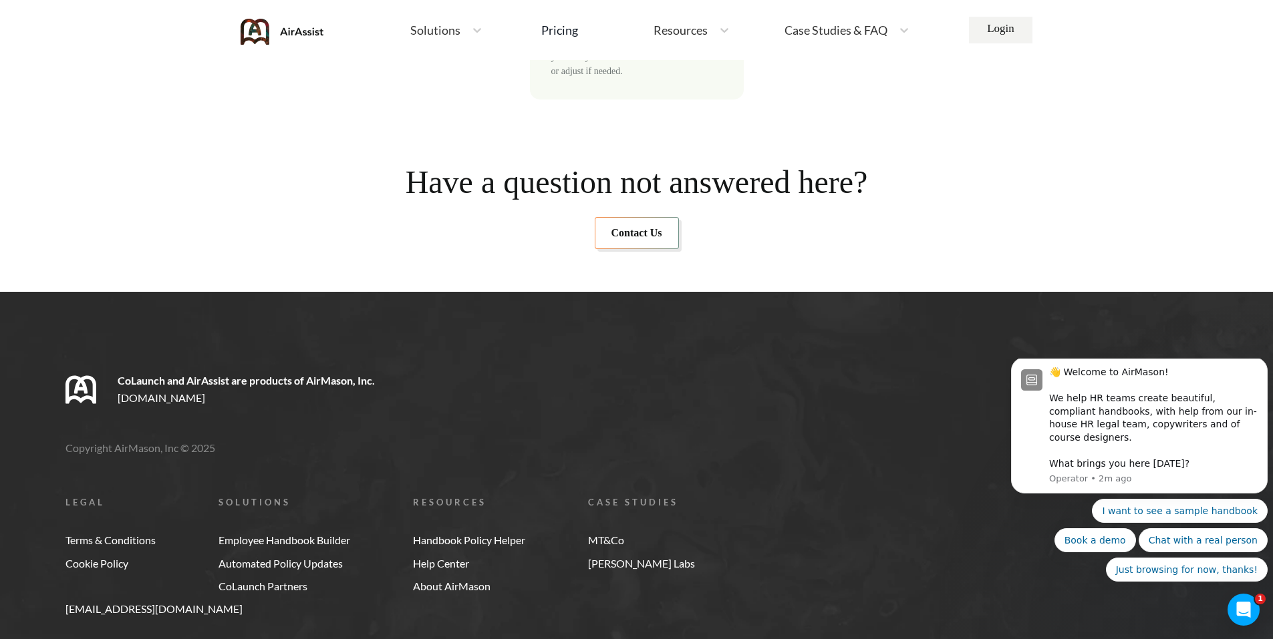
scroll to position [4935, 0]
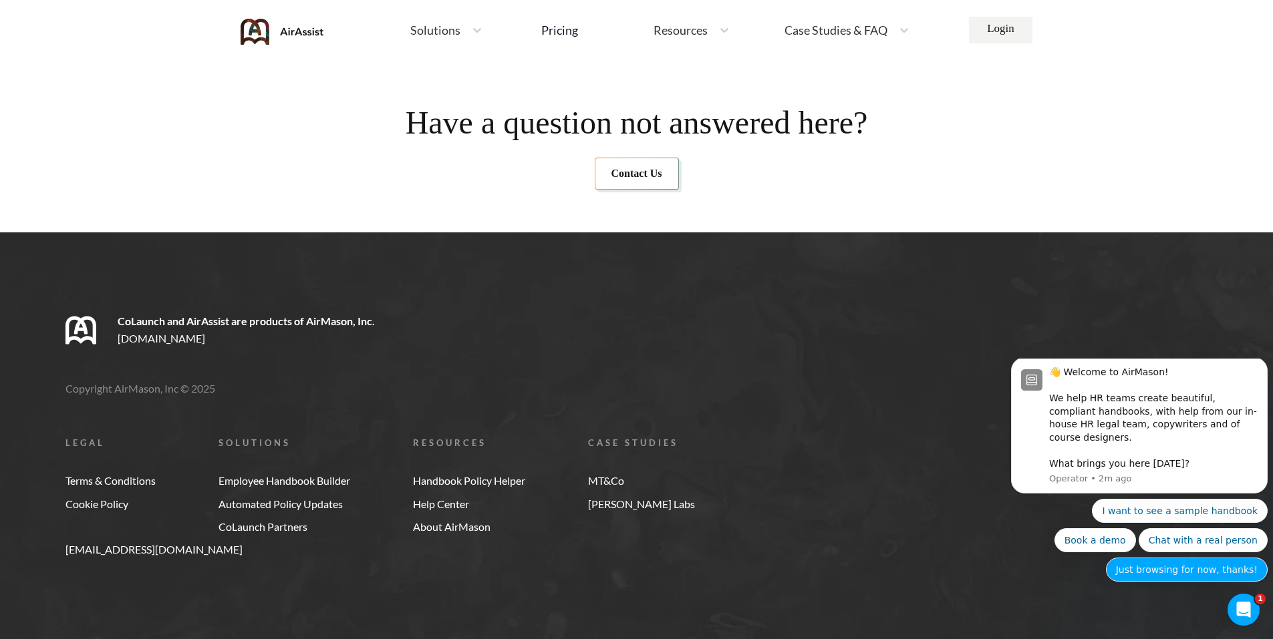
click at [1202, 579] on button "Just browsing for now, thanks!" at bounding box center [1187, 570] width 162 height 24
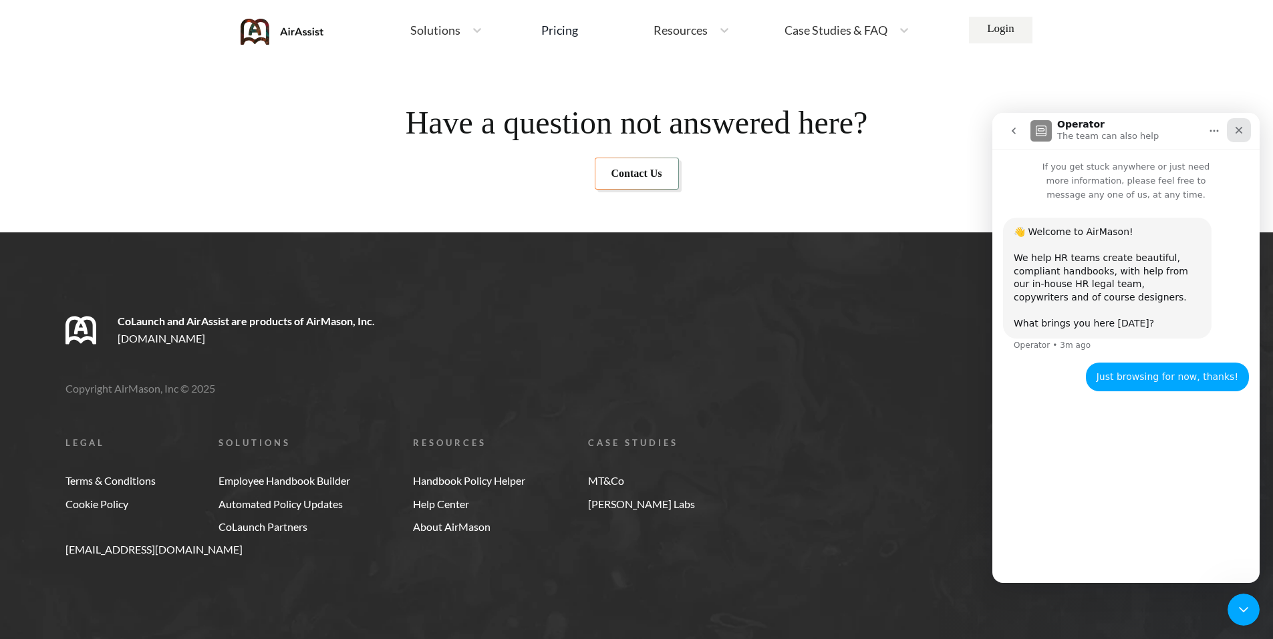
click at [1235, 130] on icon "Close" at bounding box center [1238, 130] width 11 height 11
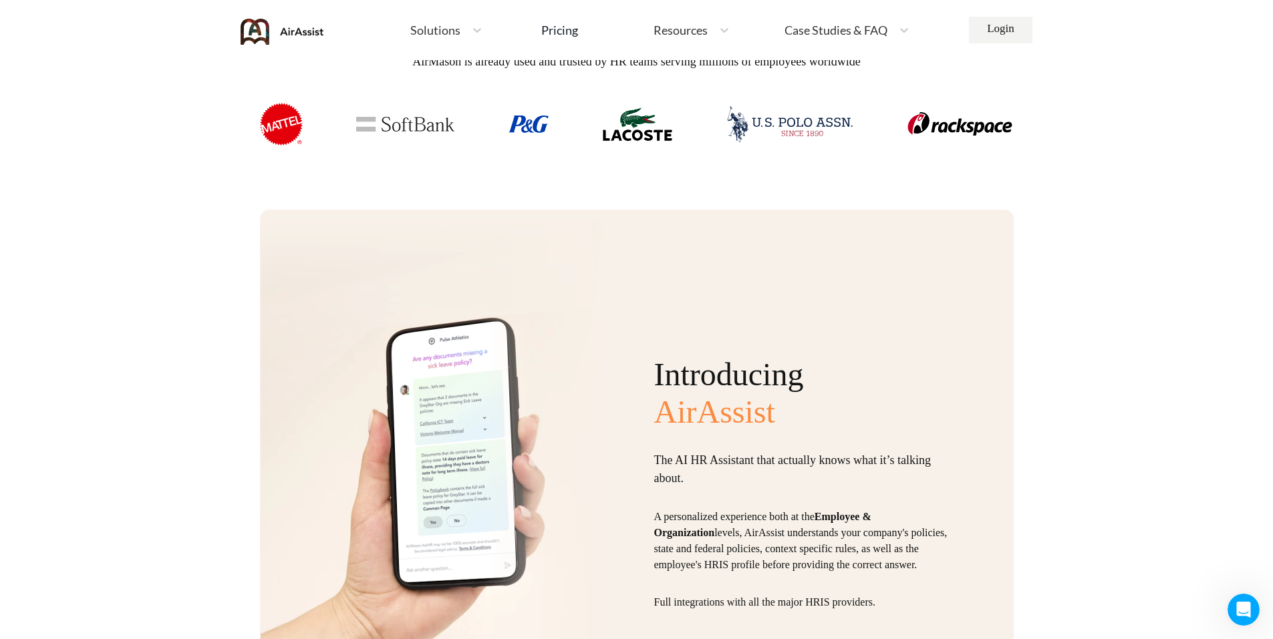
scroll to position [0, 0]
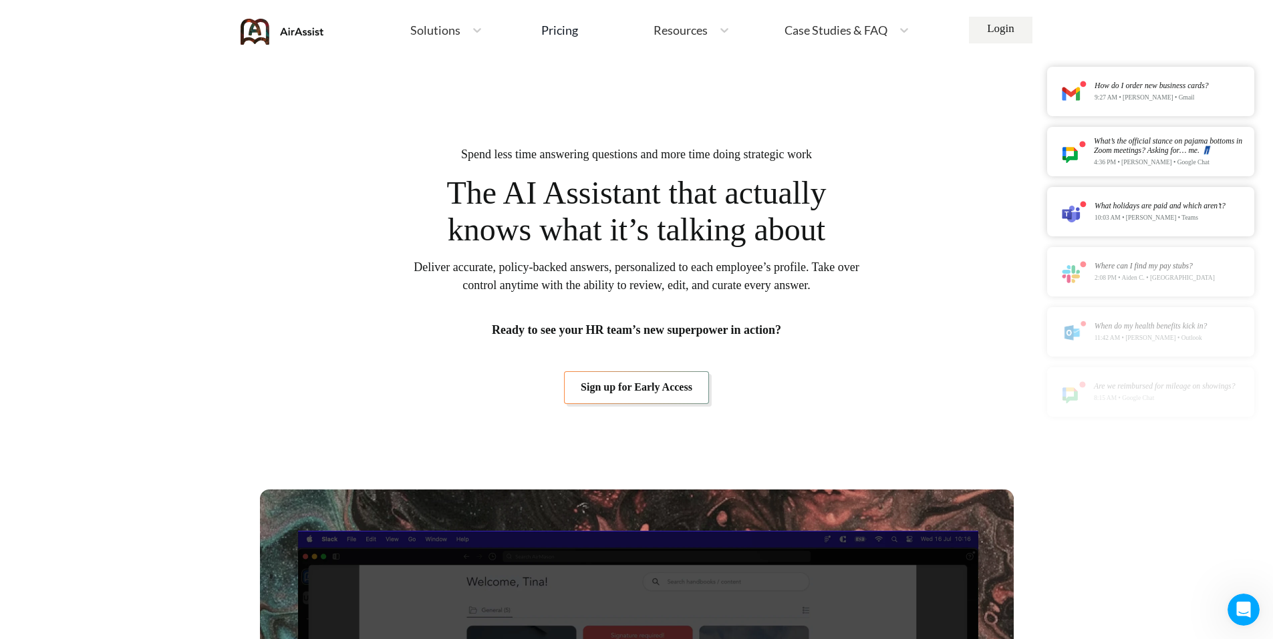
click at [850, 23] on div "Case Studies & FAQ" at bounding box center [835, 30] width 114 height 17
